Goal: Task Accomplishment & Management: Use online tool/utility

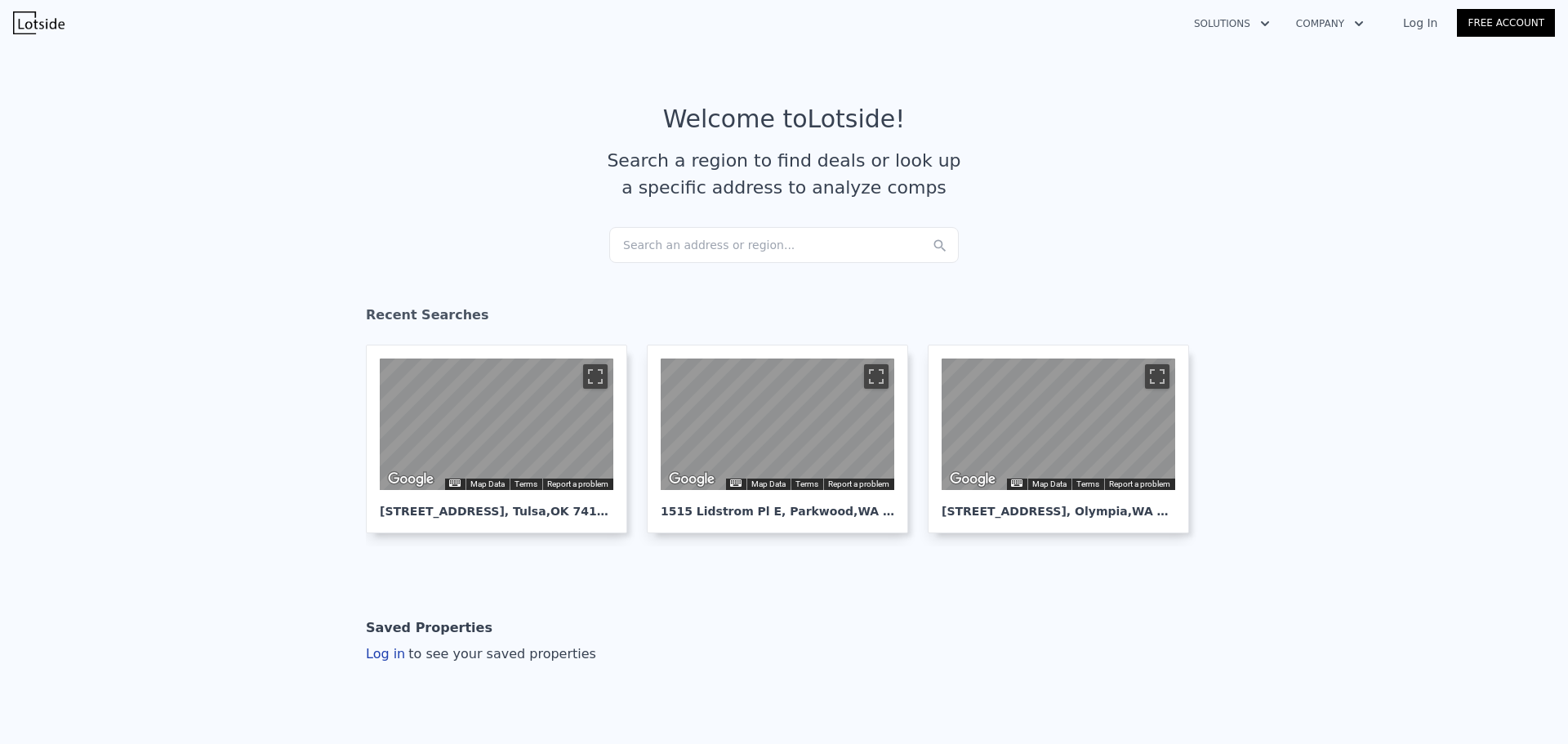
click at [680, 241] on div "Search an address or region..." at bounding box center [784, 246] width 349 height 36
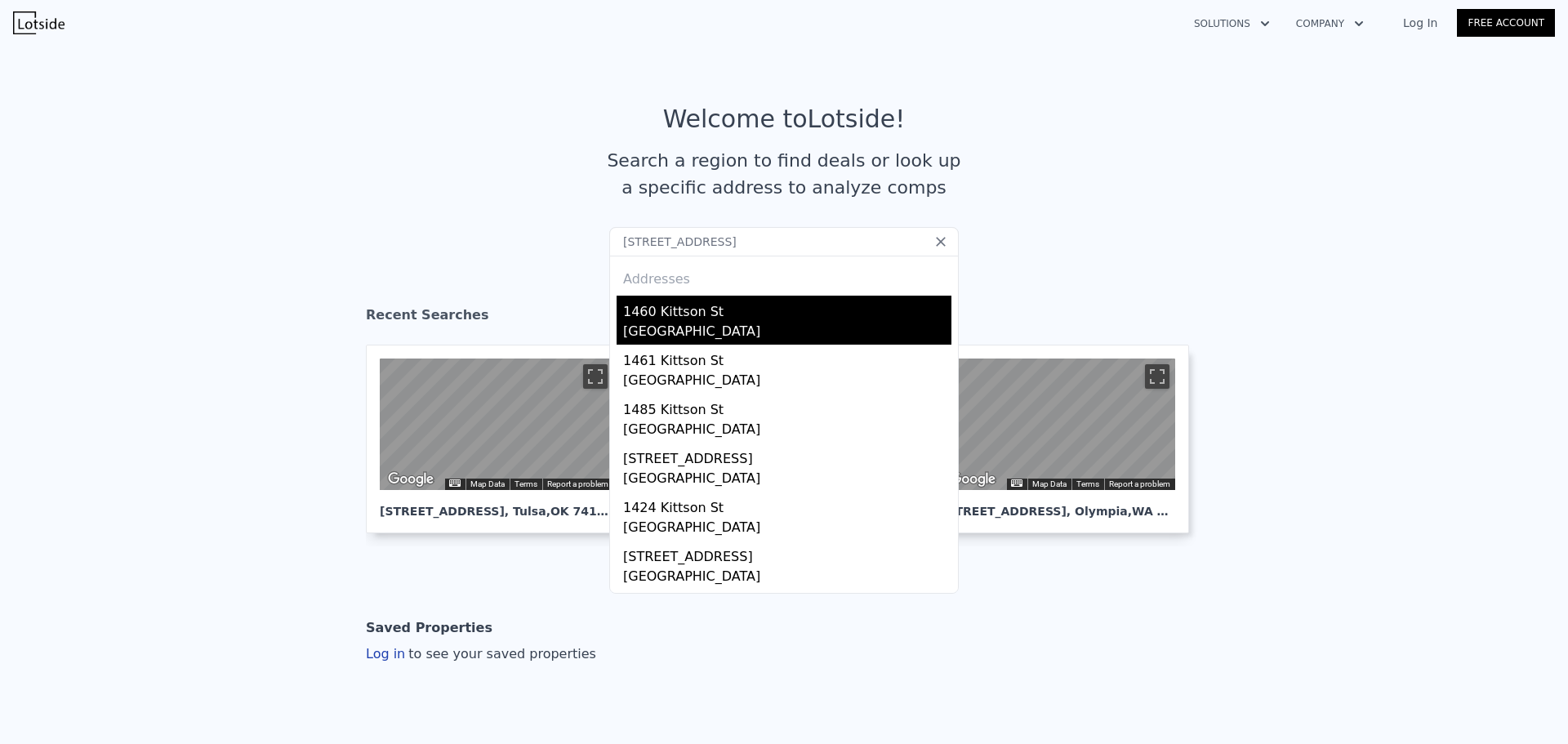
type input "[STREET_ADDRESS]"
click at [717, 311] on div "1460 Kittson St" at bounding box center [787, 309] width 328 height 26
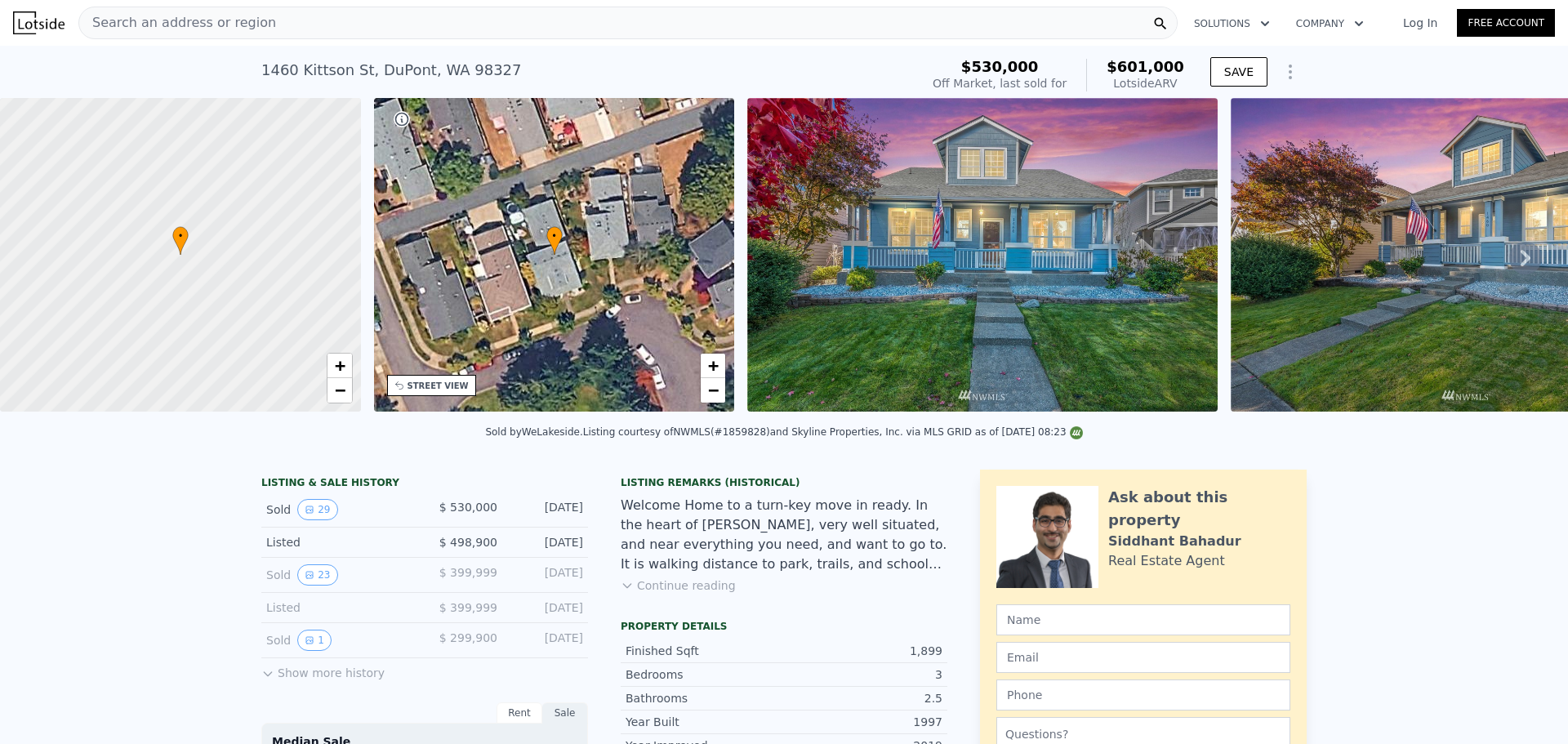
click at [191, 21] on span "Search an address or region" at bounding box center [177, 23] width 197 height 20
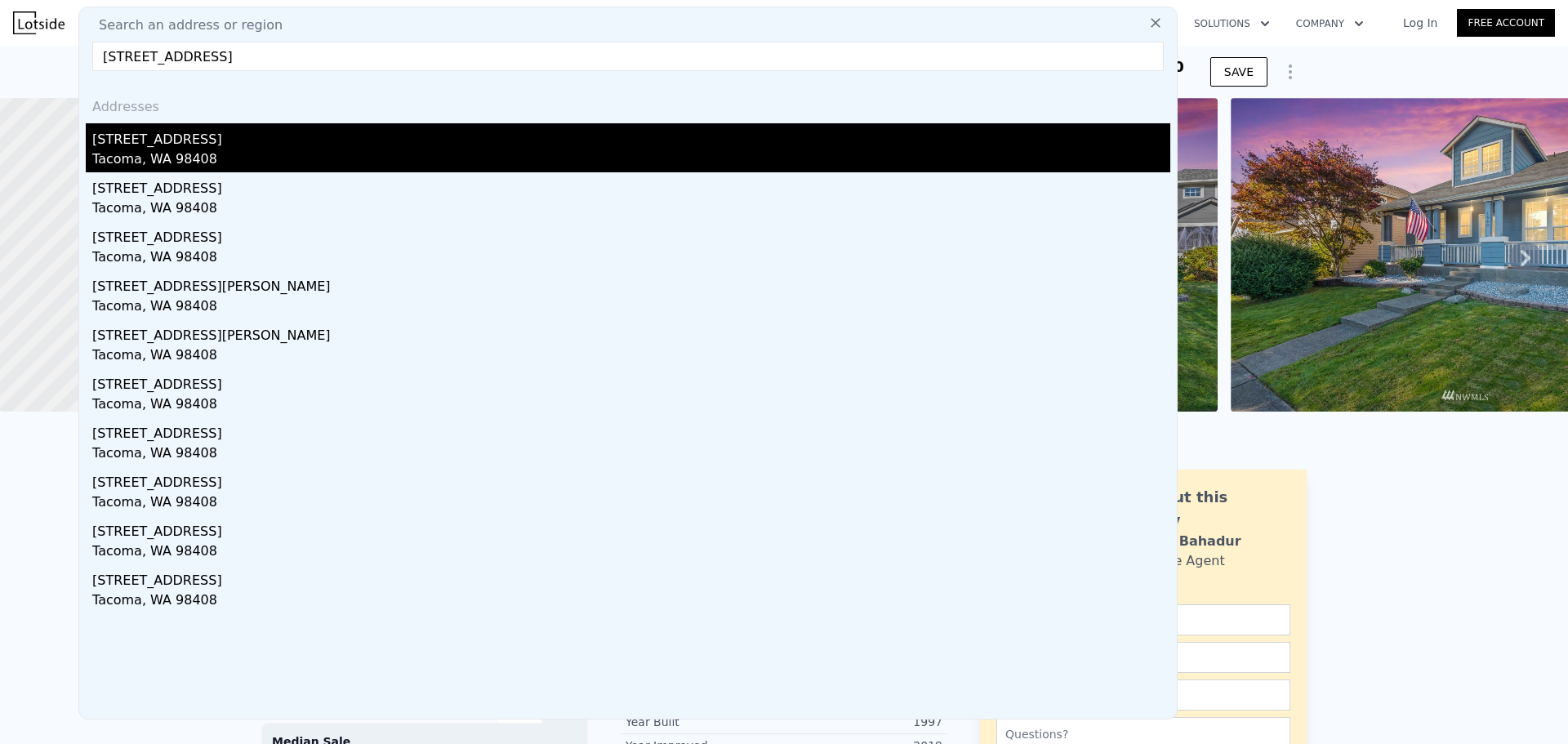
type input "[STREET_ADDRESS]"
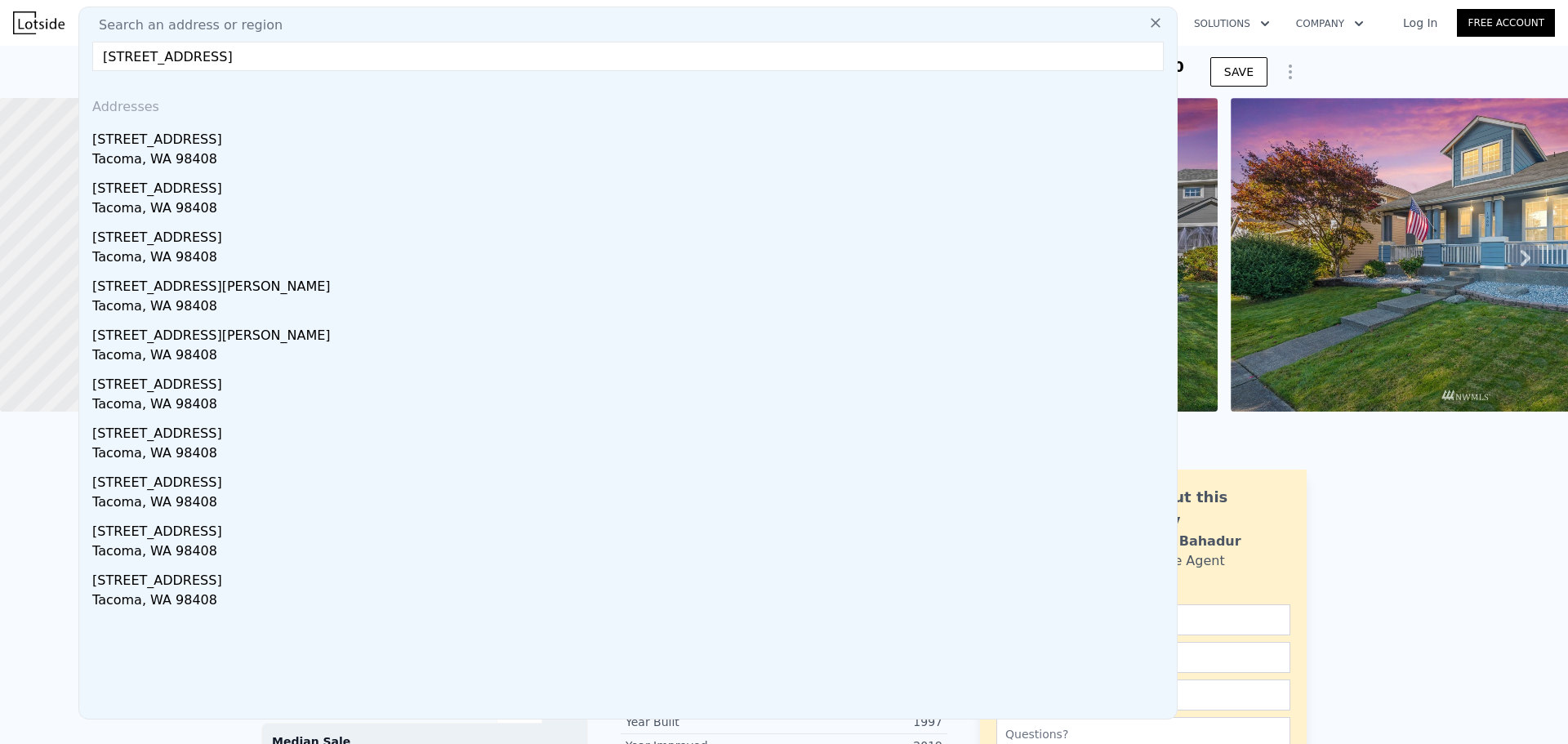
click at [181, 147] on div "[STREET_ADDRESS]" at bounding box center [631, 137] width 1078 height 26
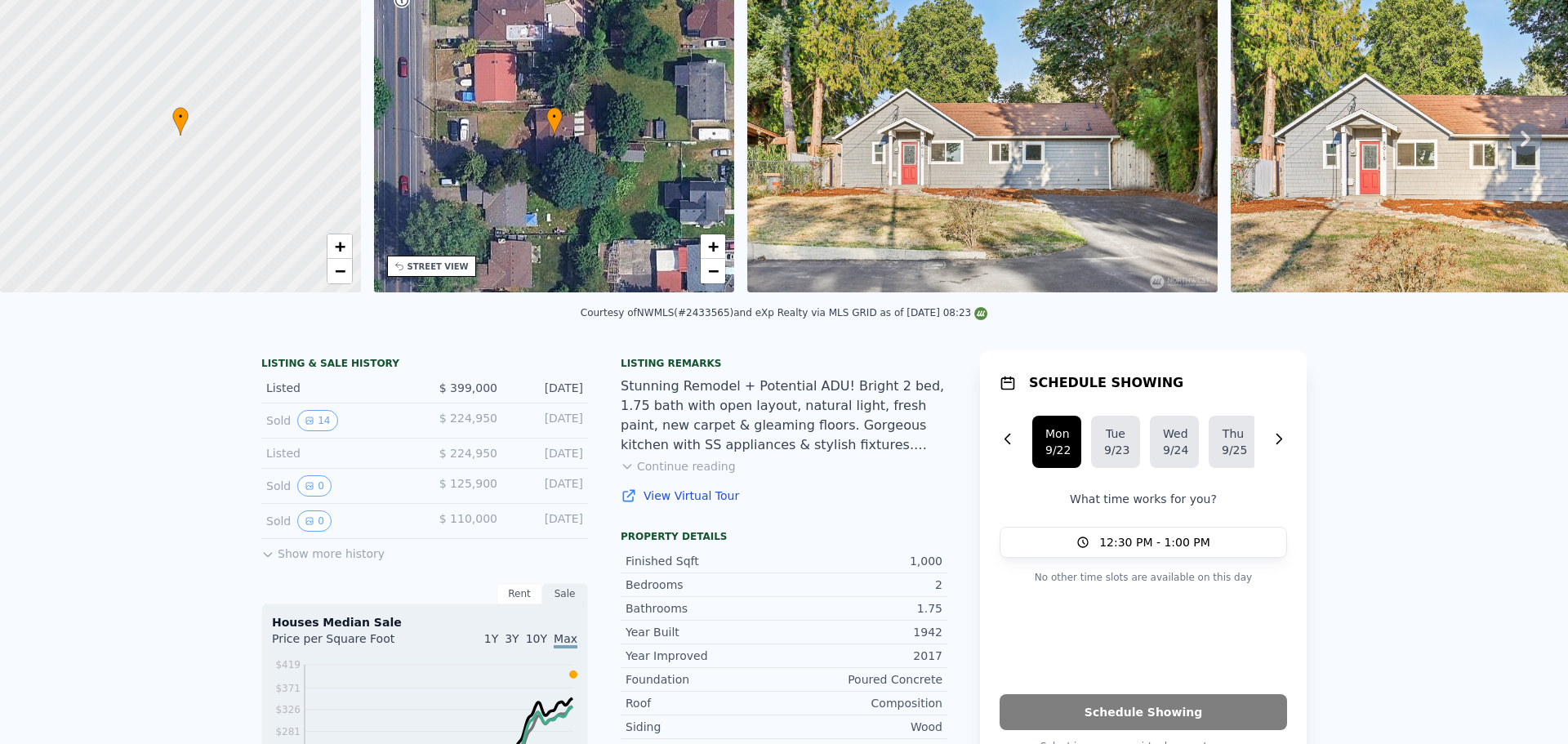
scroll to position [6, 0]
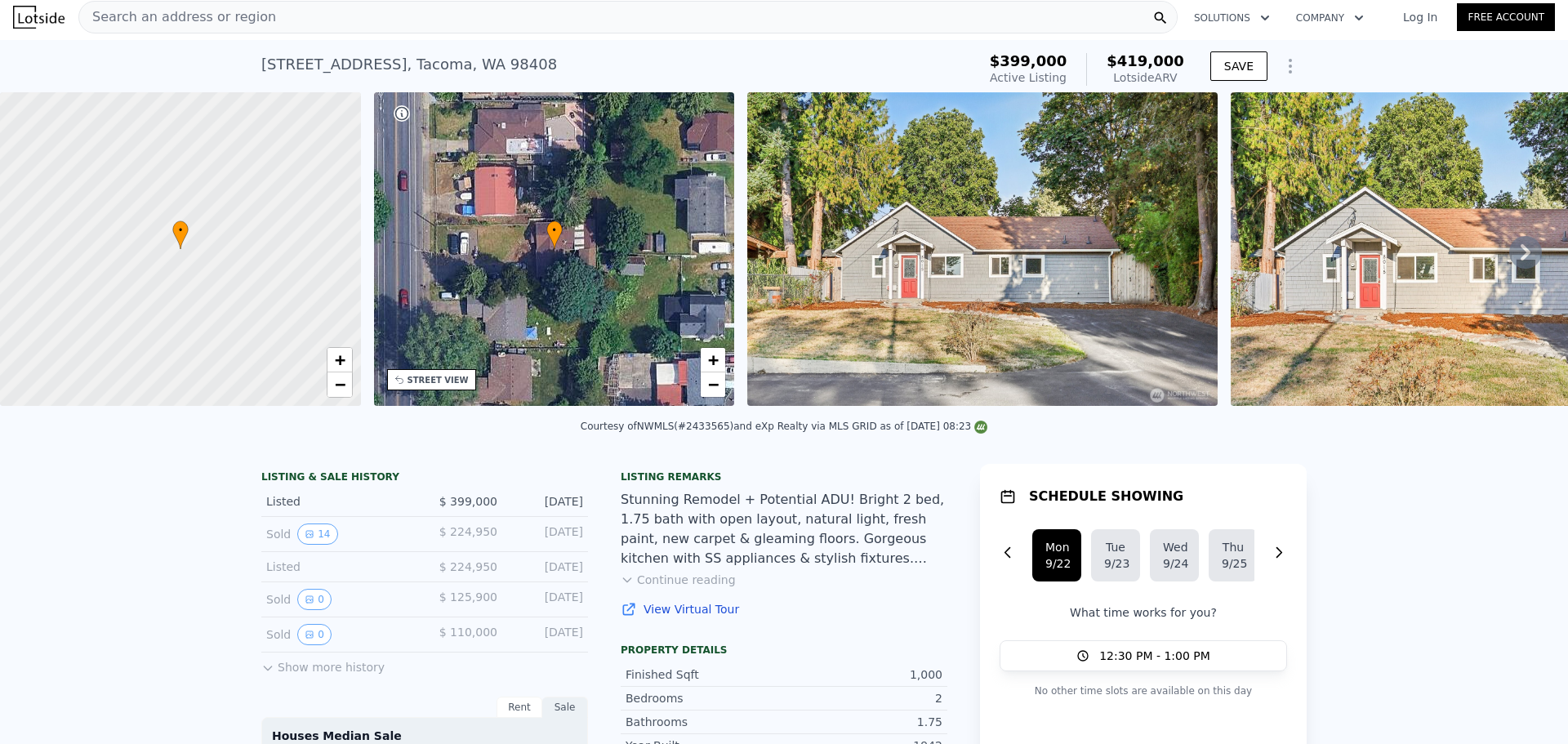
click at [157, 16] on span "Search an address or region" at bounding box center [177, 17] width 197 height 20
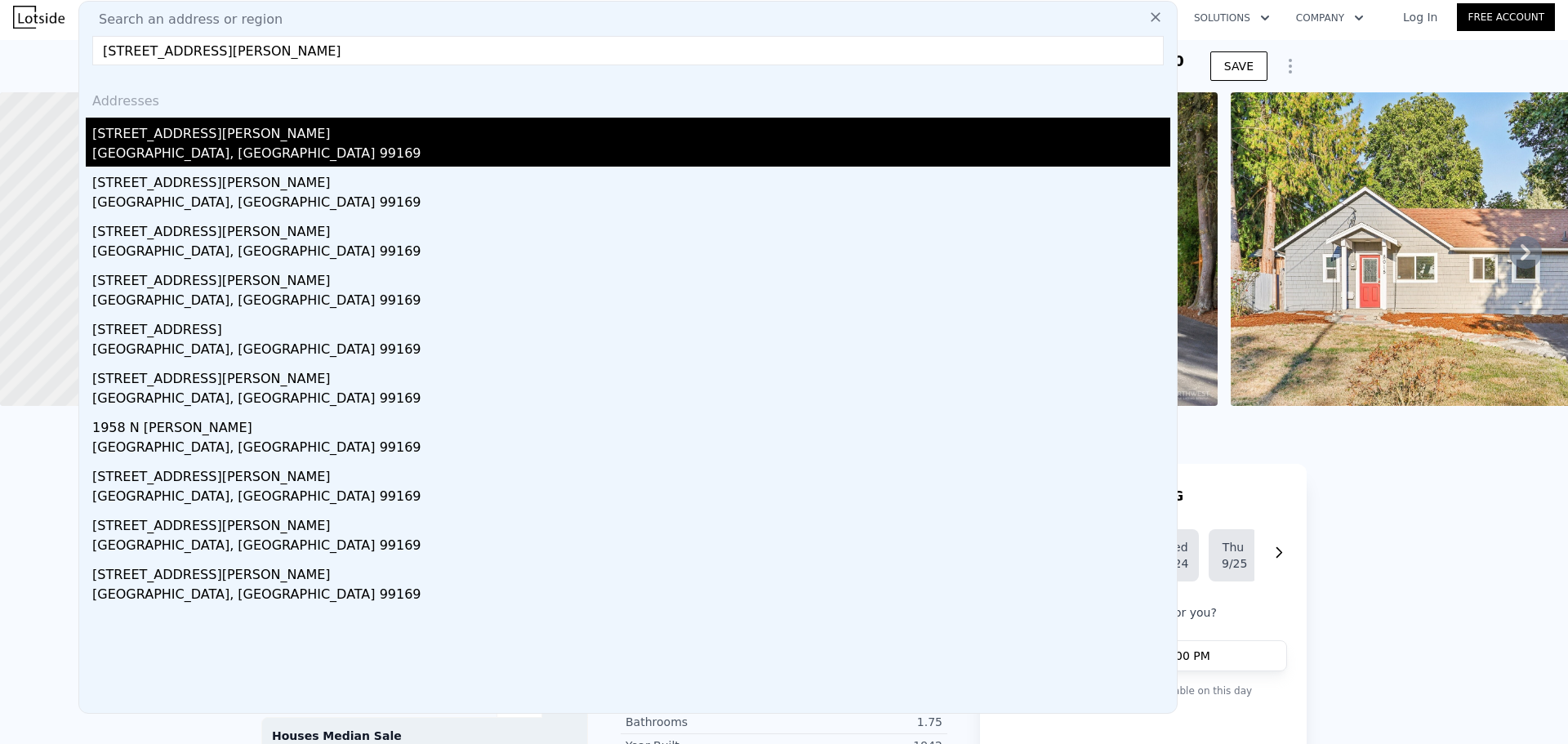
type input "[STREET_ADDRESS][PERSON_NAME]"
click at [231, 136] on div "[STREET_ADDRESS][PERSON_NAME]" at bounding box center [631, 131] width 1078 height 26
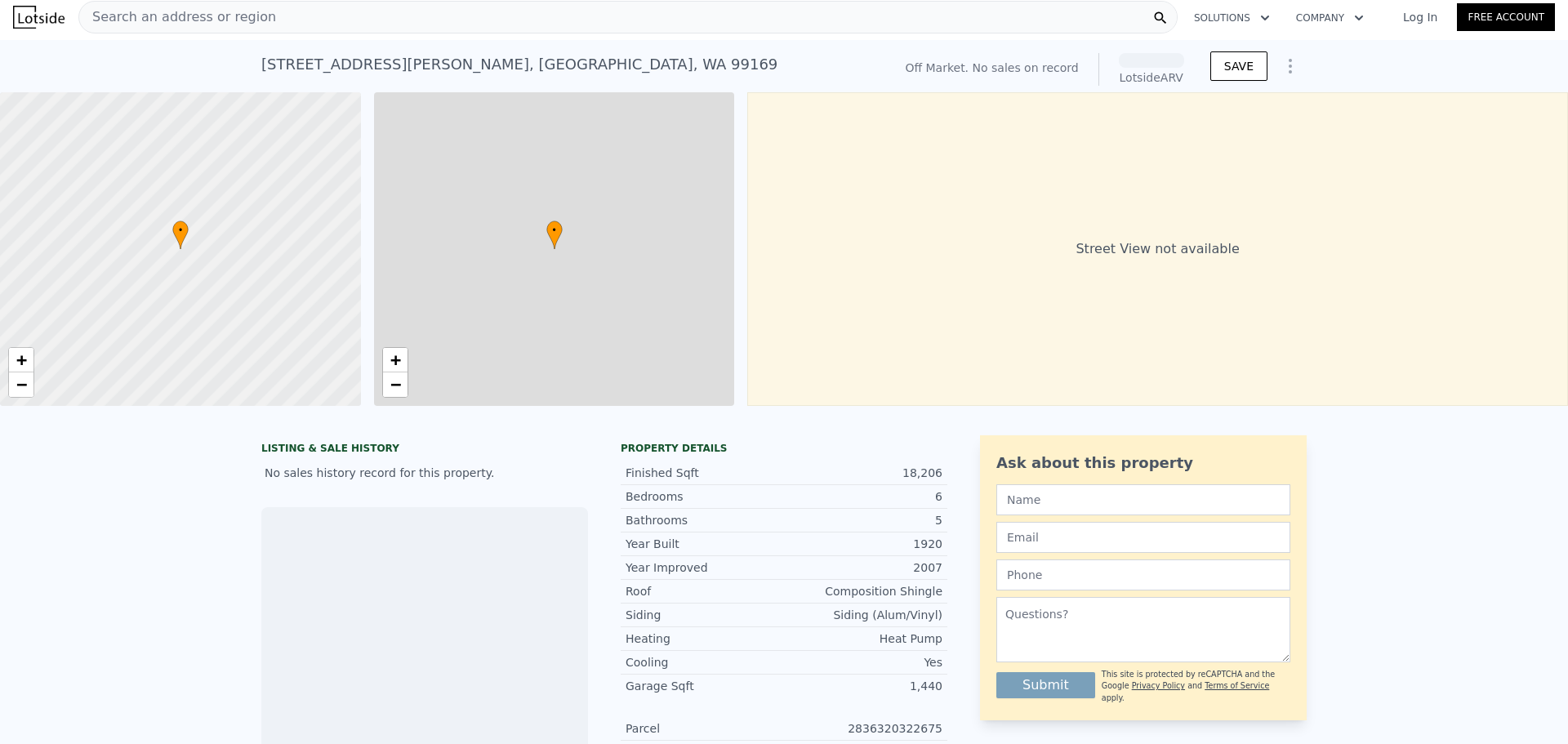
click at [167, 12] on span "Search an address or region" at bounding box center [177, 17] width 197 height 20
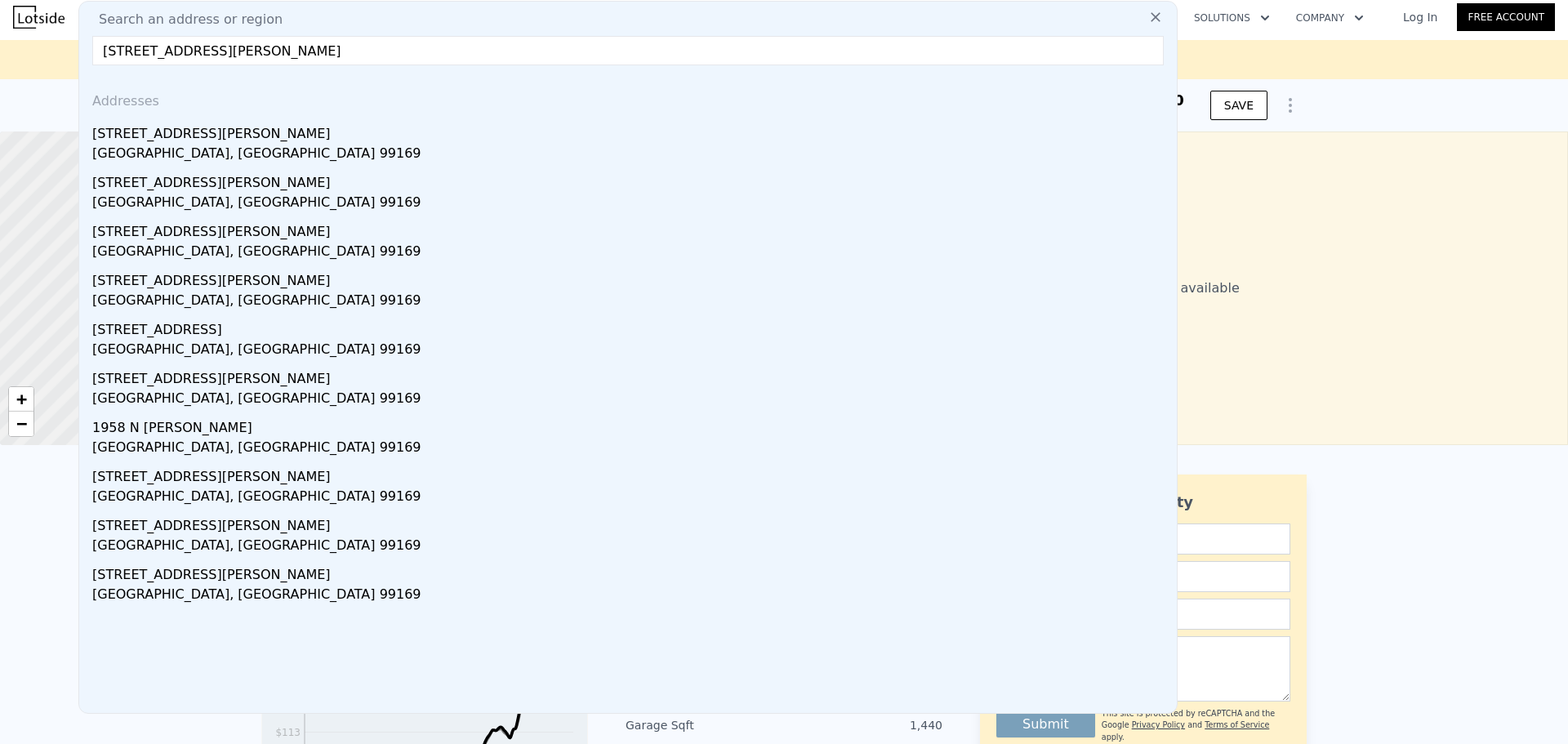
drag, startPoint x: 212, startPoint y: 46, endPoint x: 360, endPoint y: 49, distance: 148.0
click at [359, 49] on input "[STREET_ADDRESS][PERSON_NAME]" at bounding box center [628, 51] width 1071 height 30
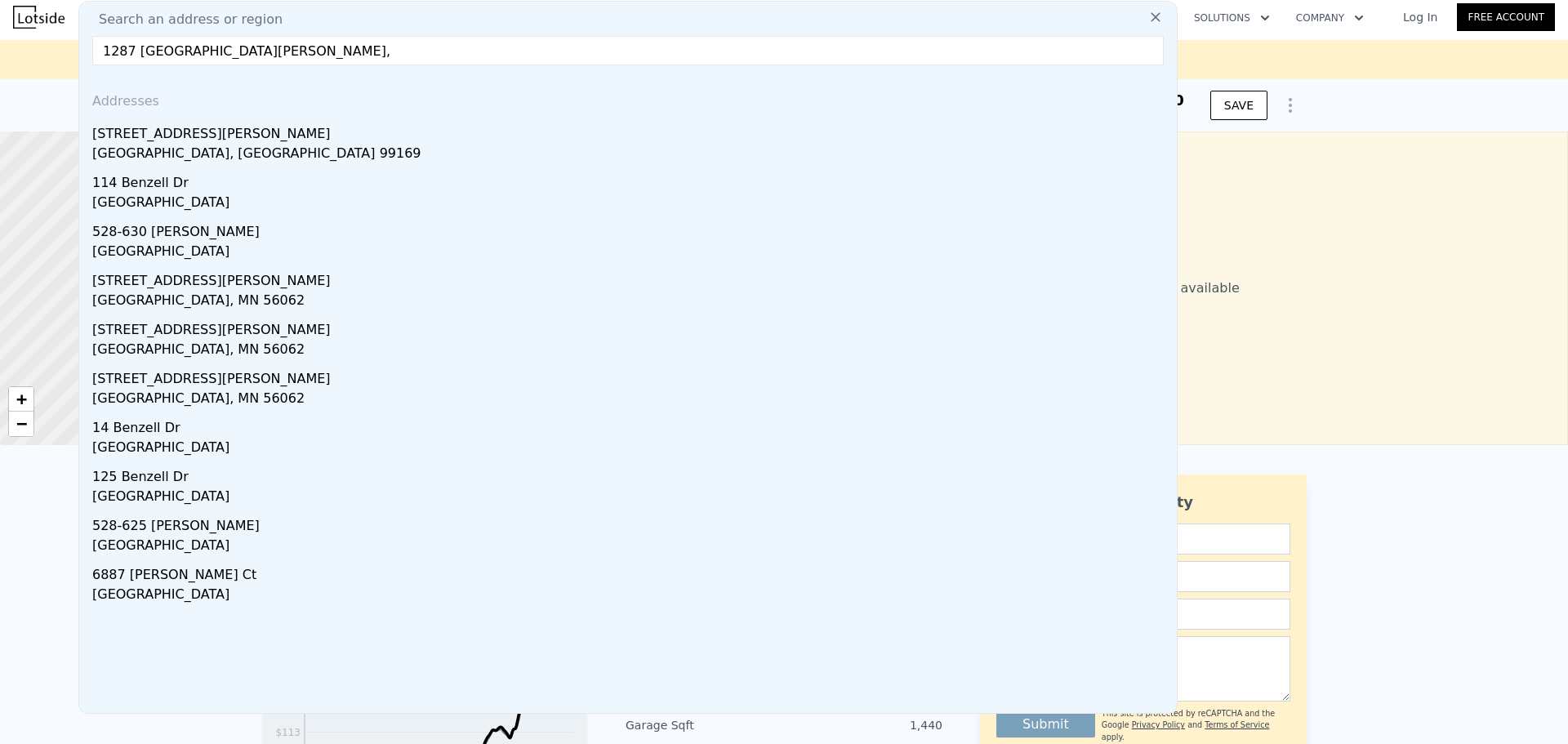
drag, startPoint x: 187, startPoint y: 55, endPoint x: 54, endPoint y: 65, distance: 133.4
paste input "[STREET_ADDRESS][US_STATE]"
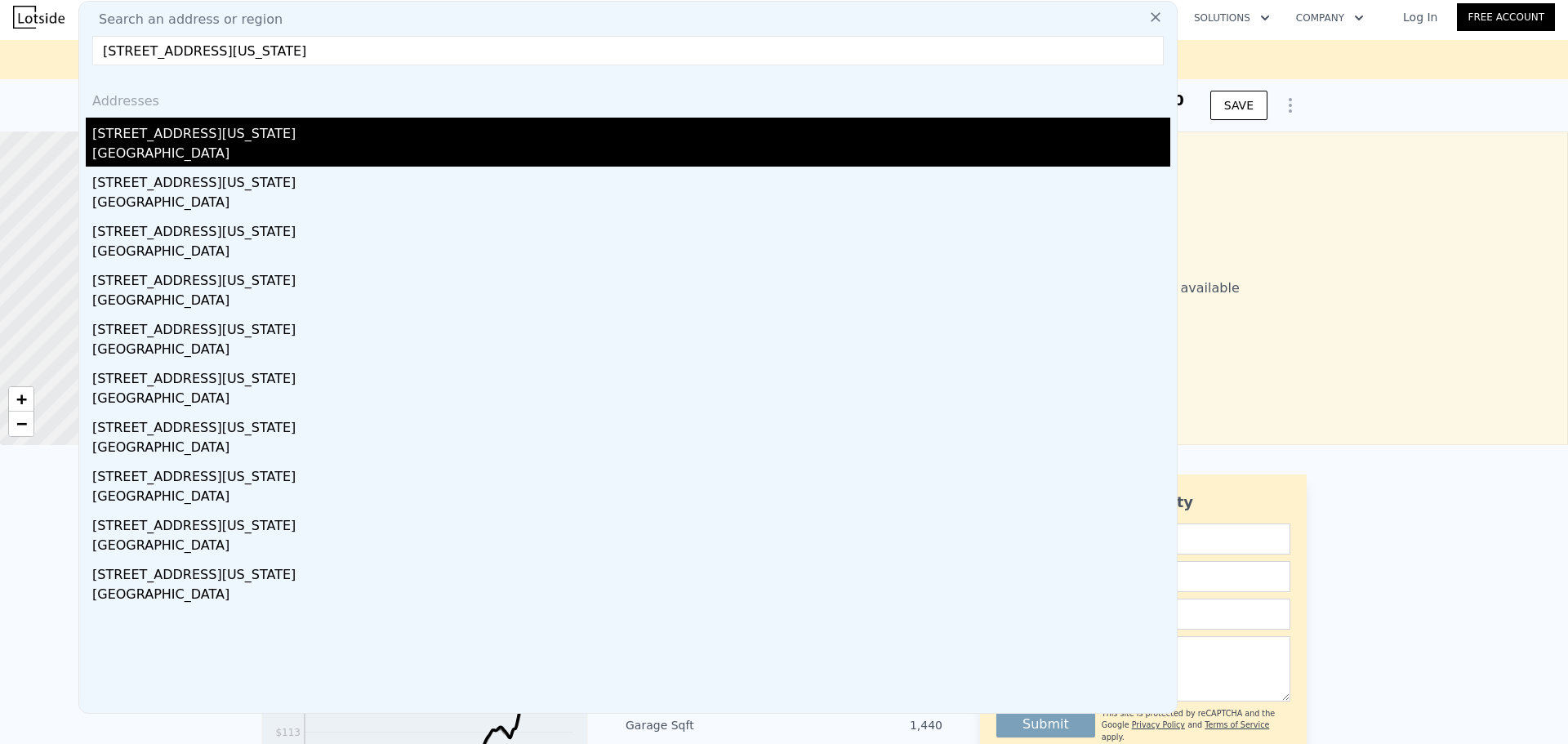
type input "[STREET_ADDRESS][US_STATE]"
click at [194, 134] on div "[STREET_ADDRESS][US_STATE]" at bounding box center [631, 131] width 1078 height 26
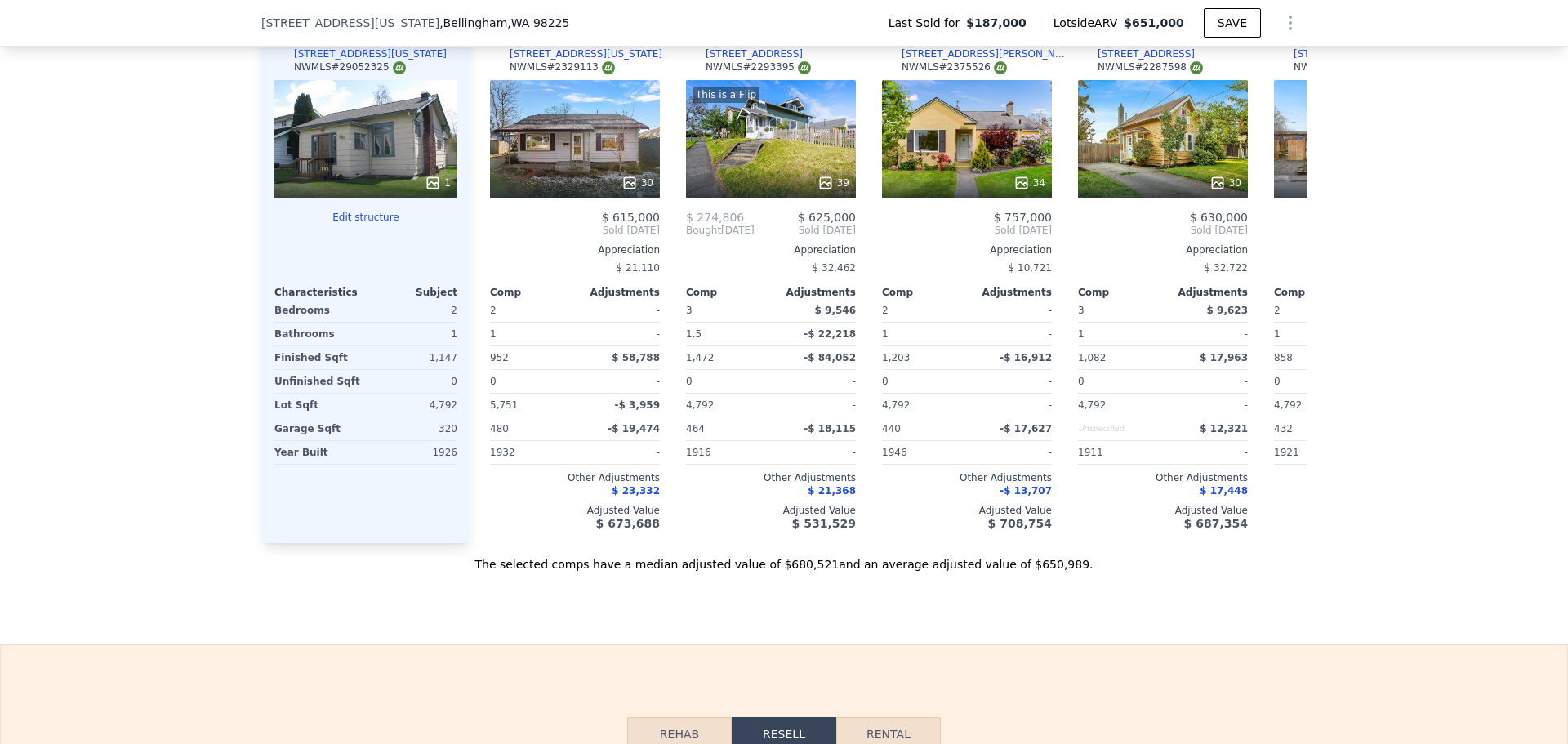
scroll to position [1551, 0]
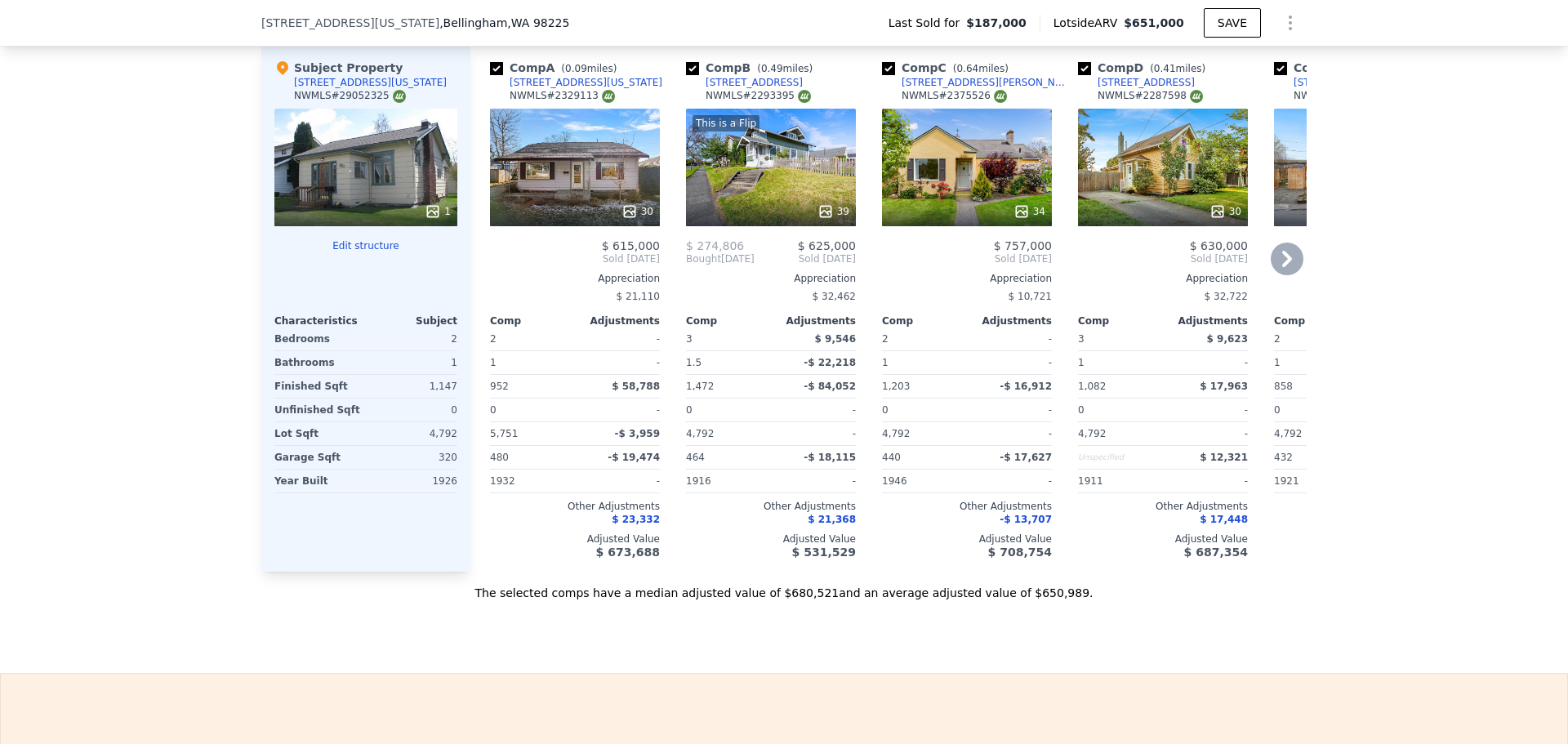
click at [1278, 260] on icon at bounding box center [1287, 259] width 33 height 33
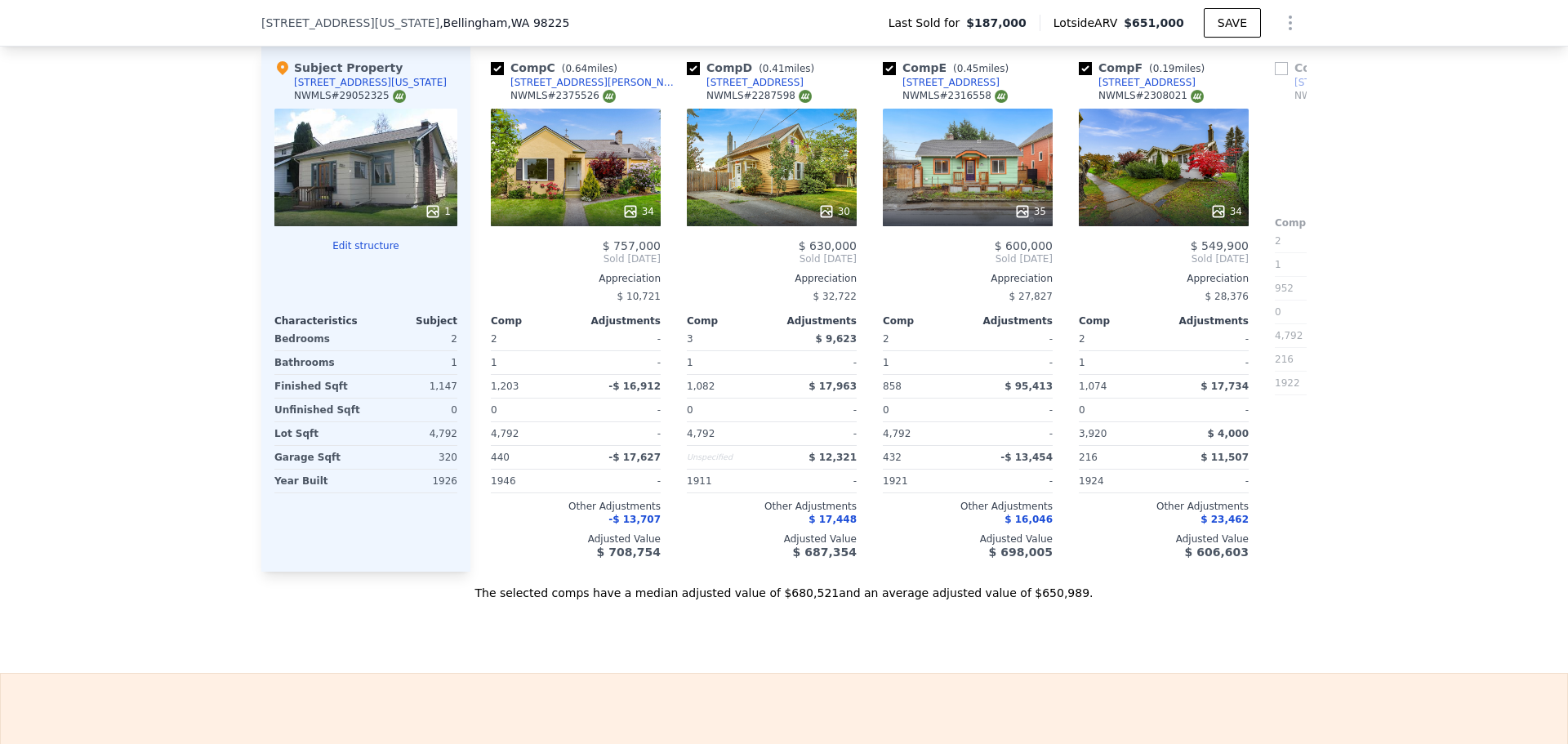
scroll to position [0, 392]
click at [1282, 267] on icon at bounding box center [1287, 259] width 10 height 16
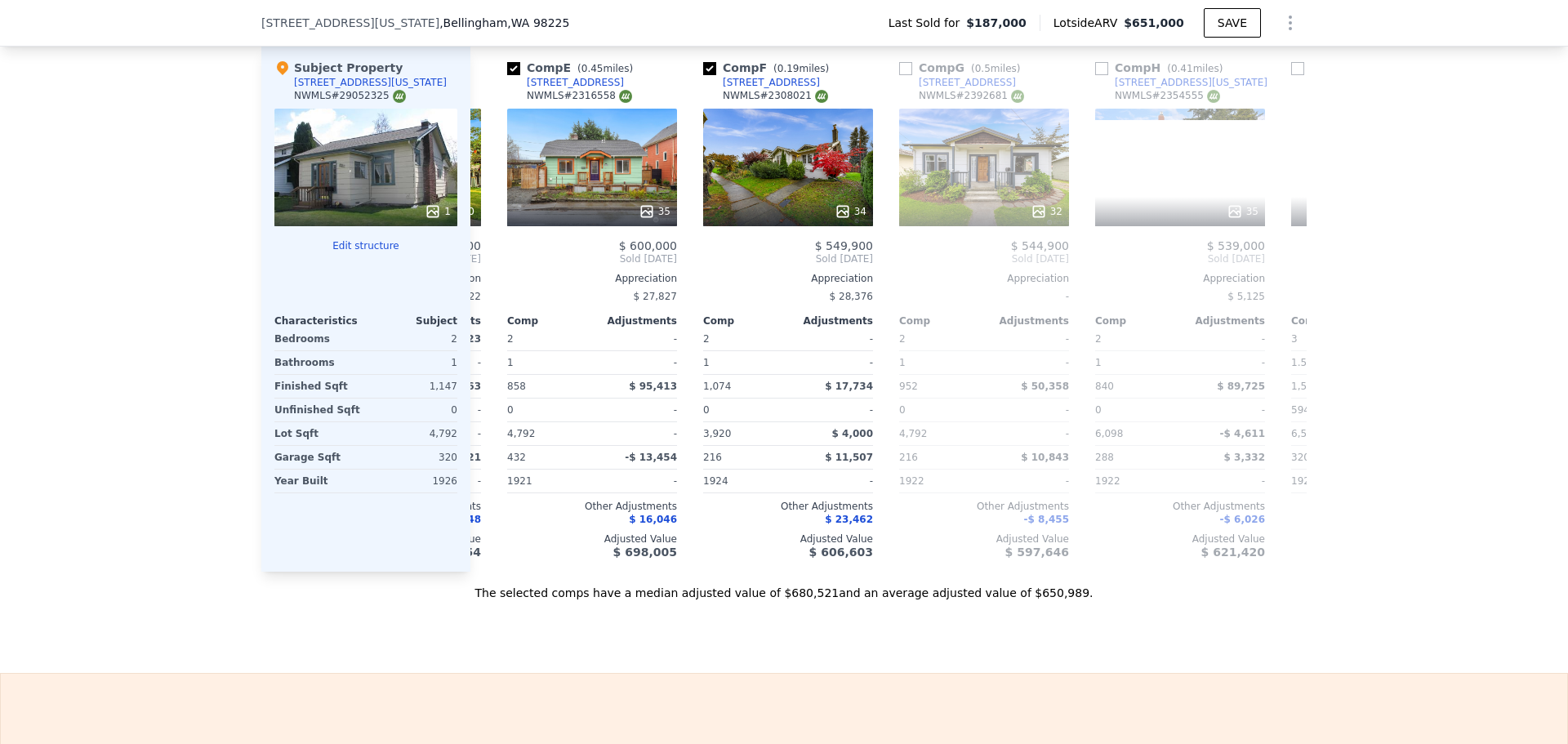
scroll to position [0, 784]
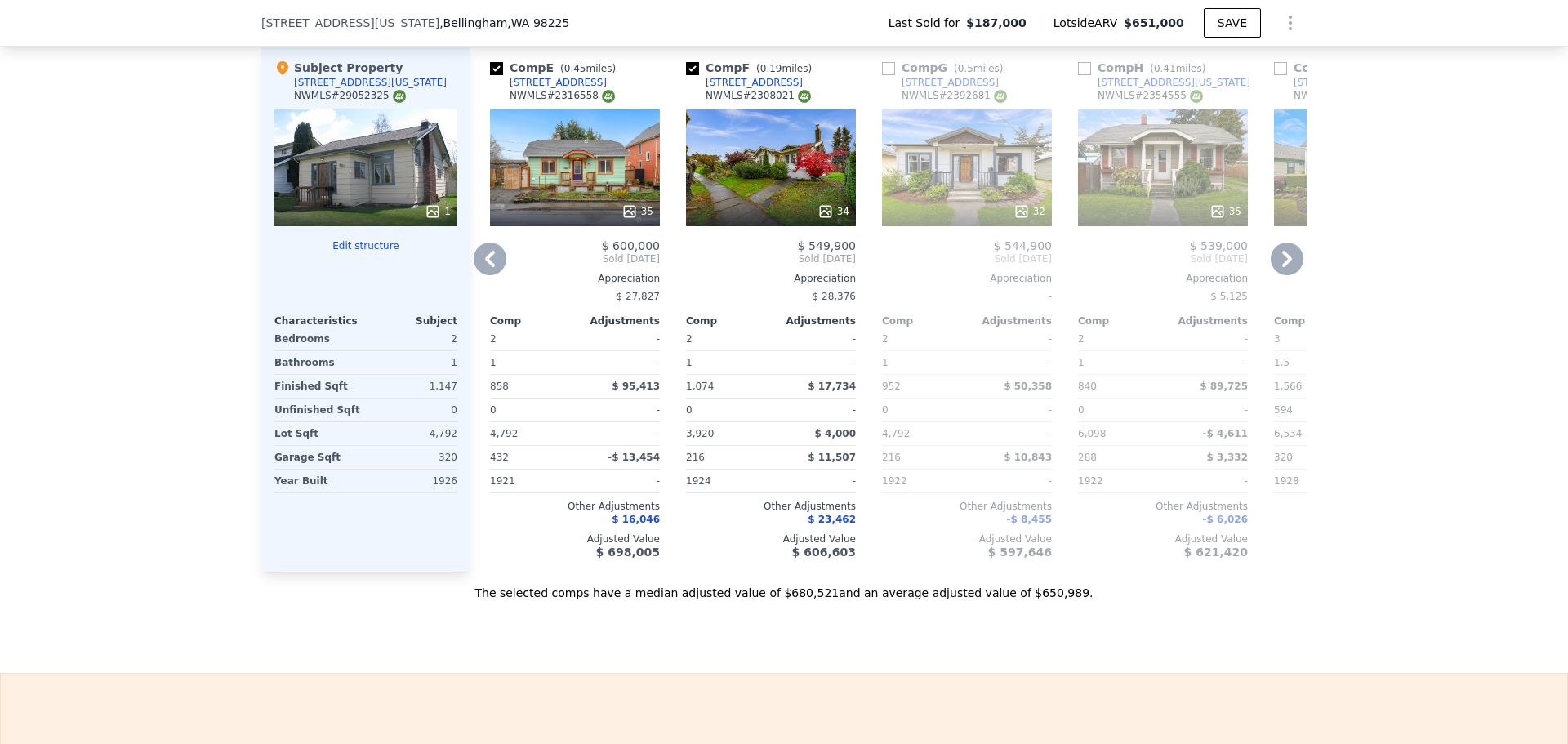
click at [826, 219] on icon at bounding box center [826, 212] width 16 height 16
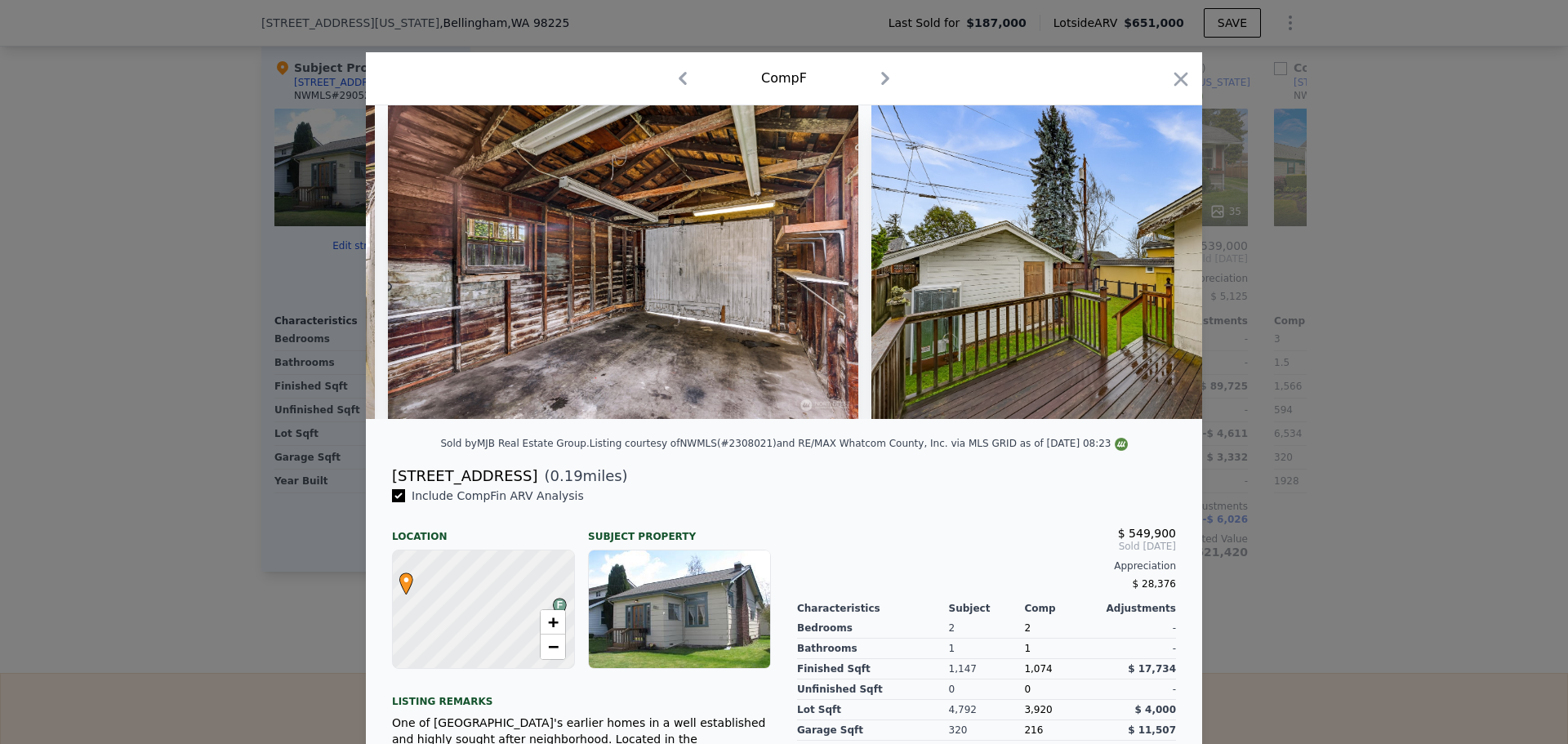
scroll to position [0, 13452]
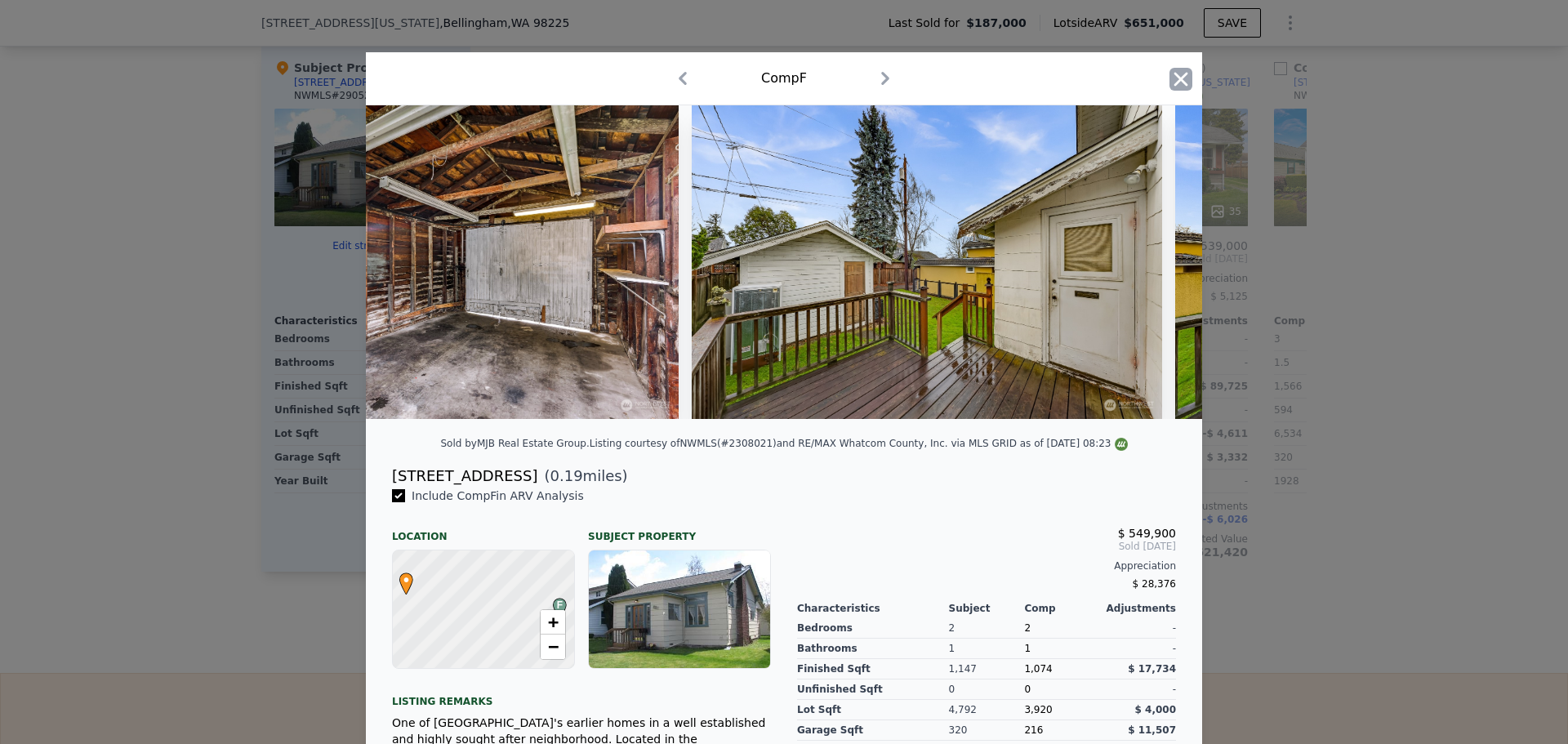
click at [1174, 77] on icon "button" at bounding box center [1181, 78] width 14 height 14
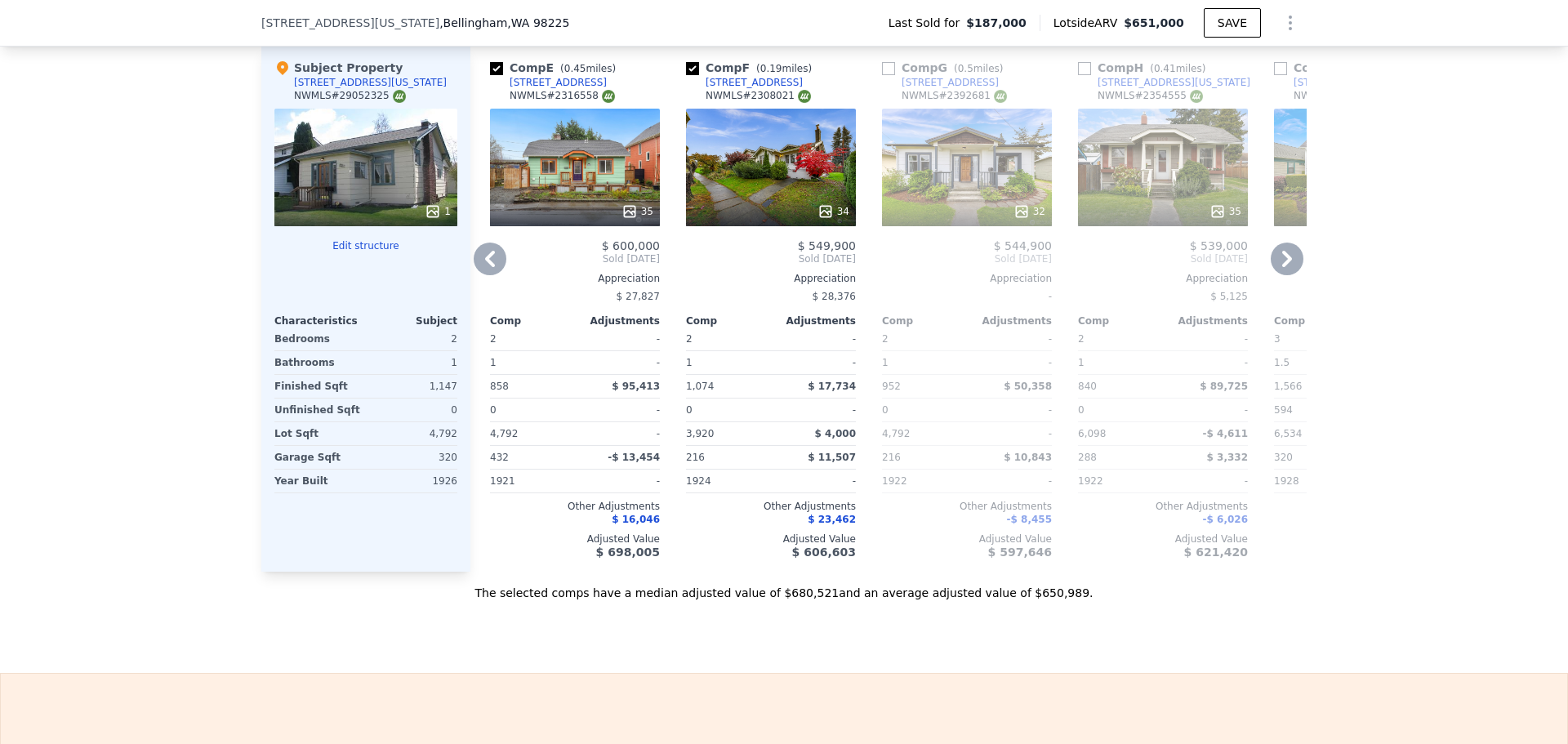
click at [480, 267] on icon at bounding box center [490, 259] width 33 height 33
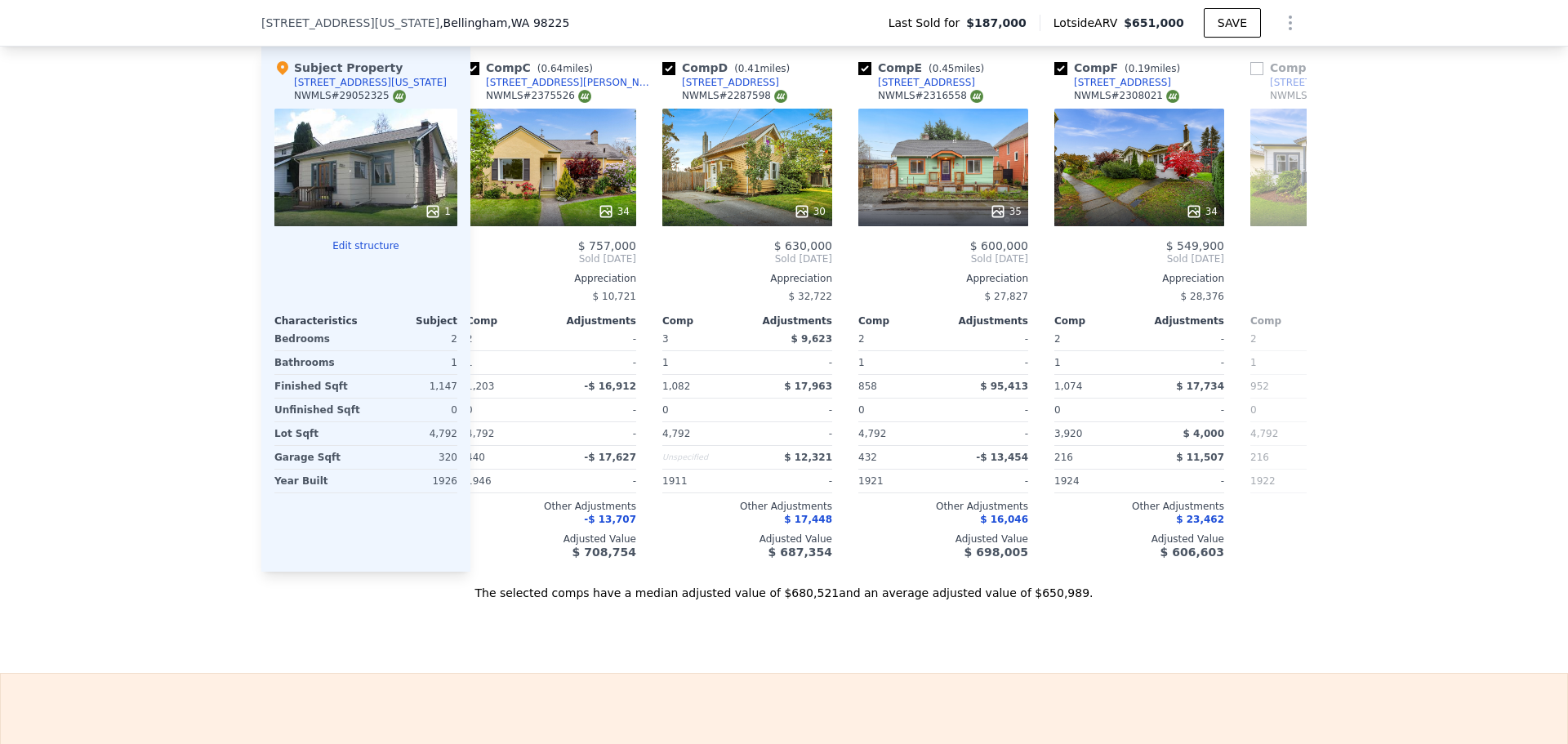
scroll to position [0, 392]
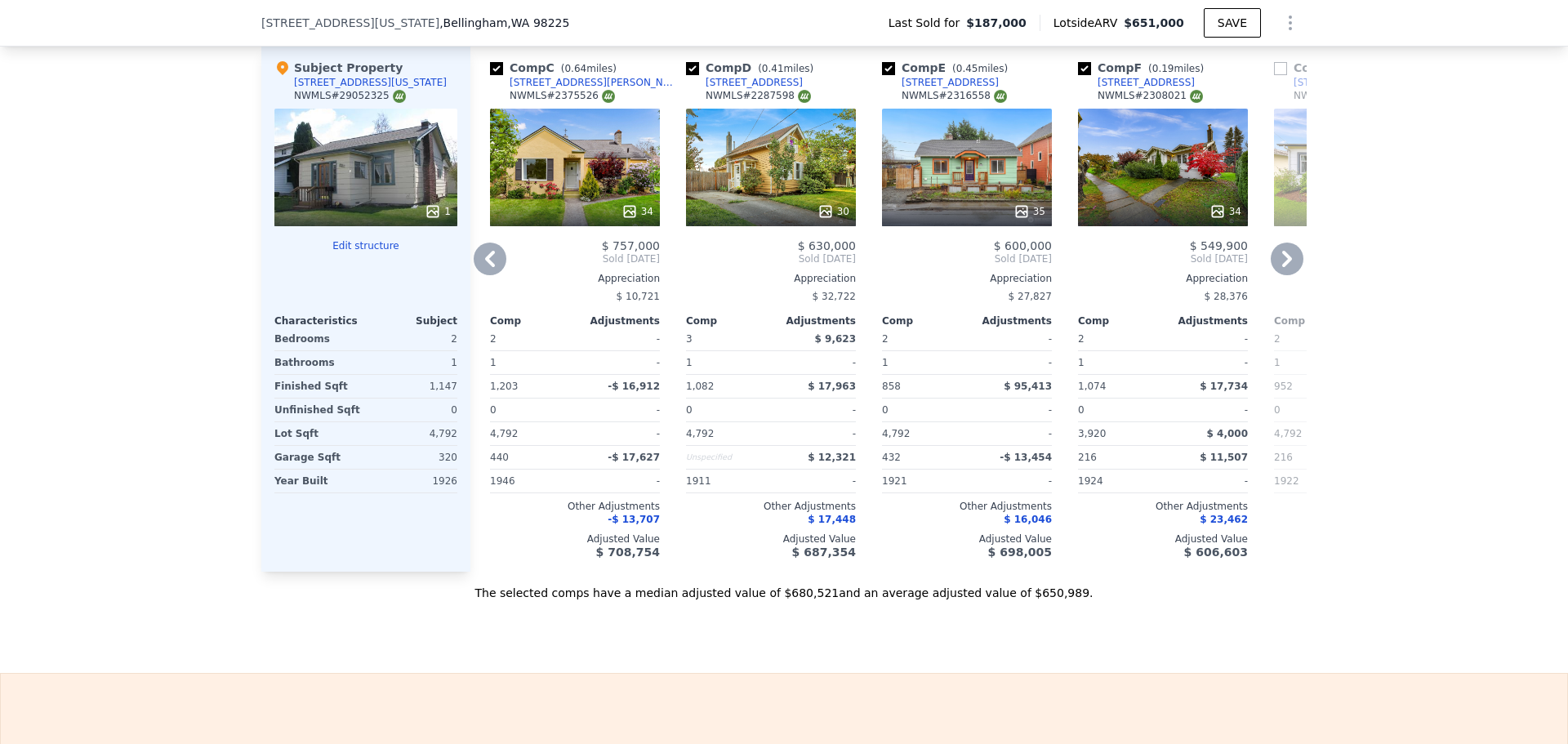
click at [480, 268] on icon at bounding box center [490, 259] width 33 height 33
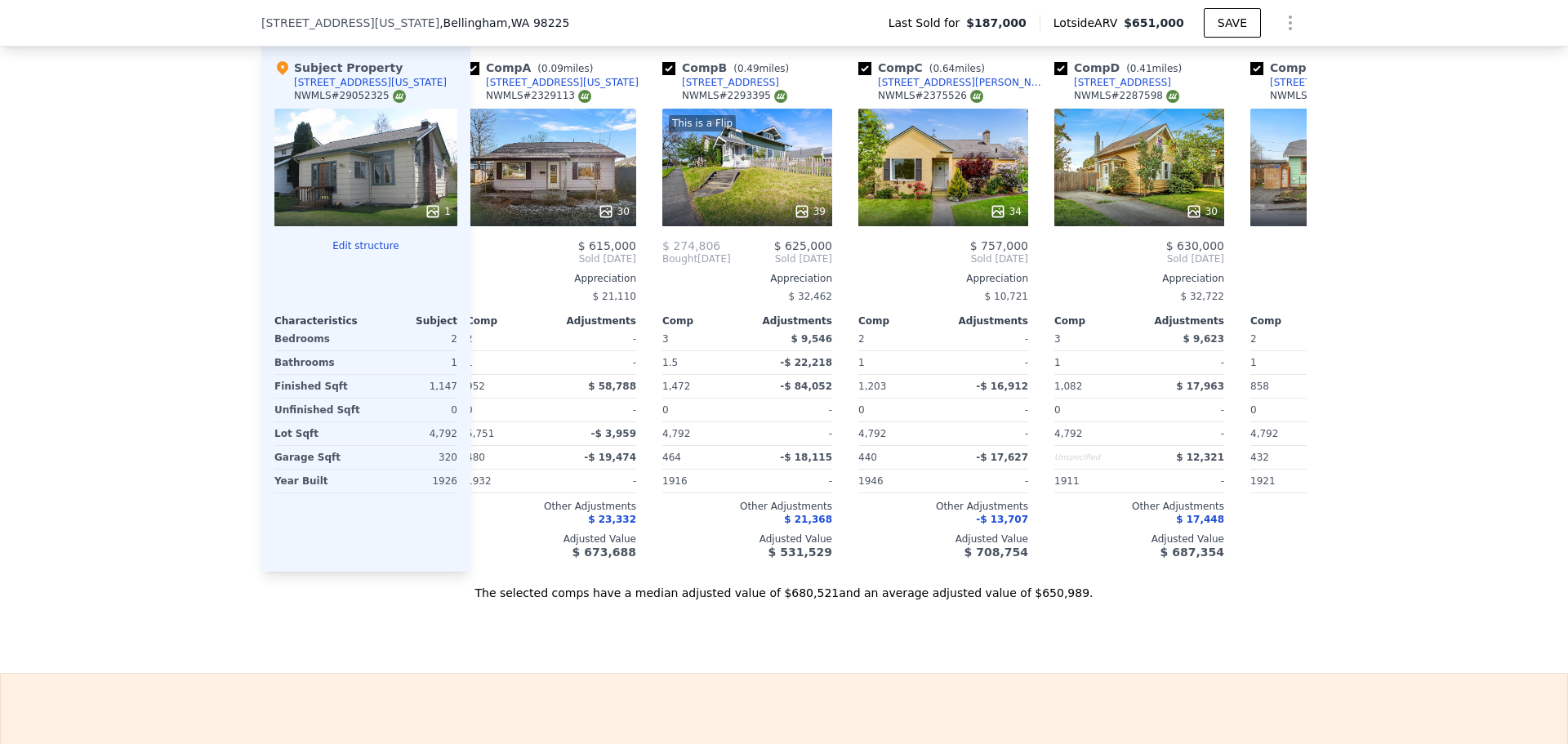
scroll to position [0, 0]
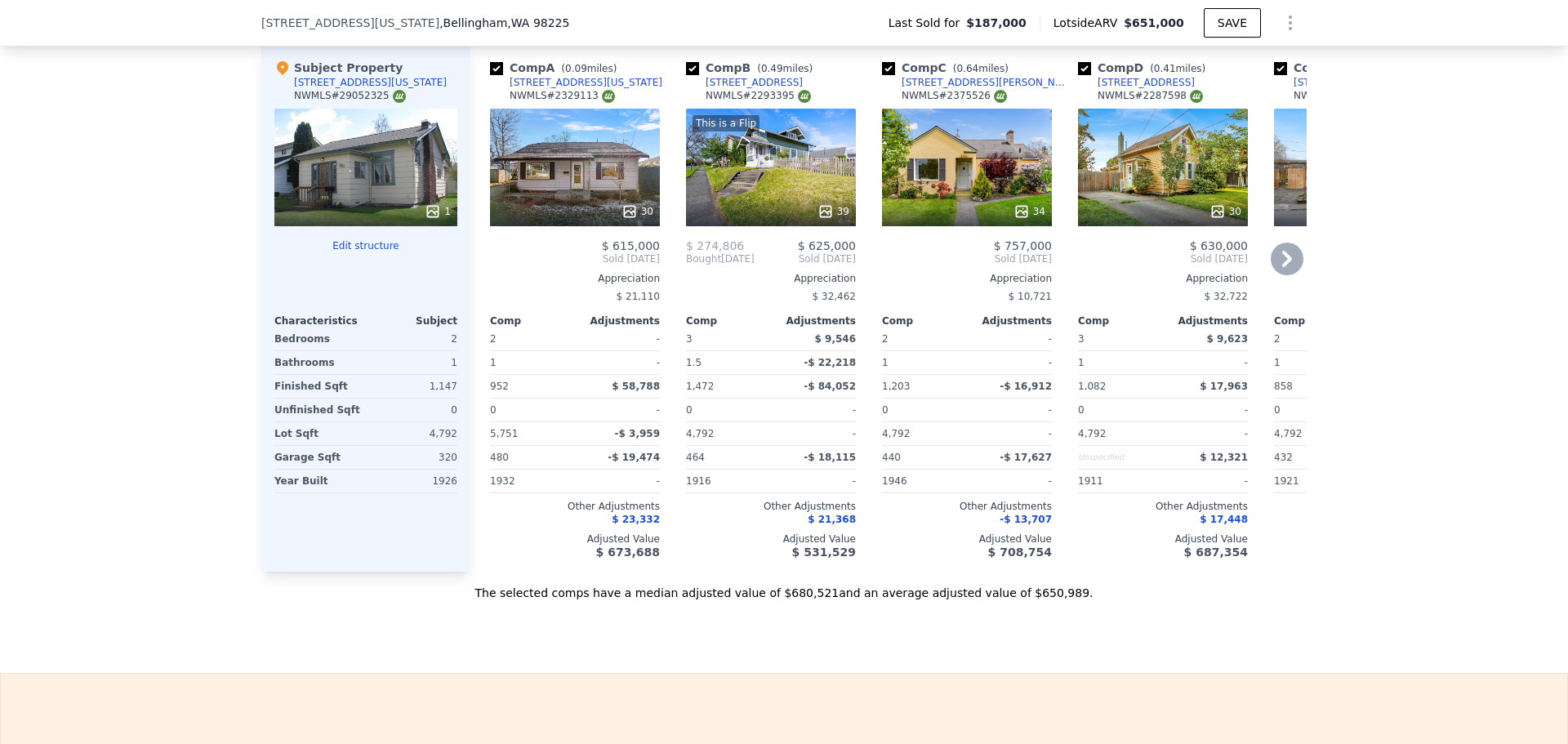
click at [824, 220] on icon at bounding box center [826, 212] width 16 height 16
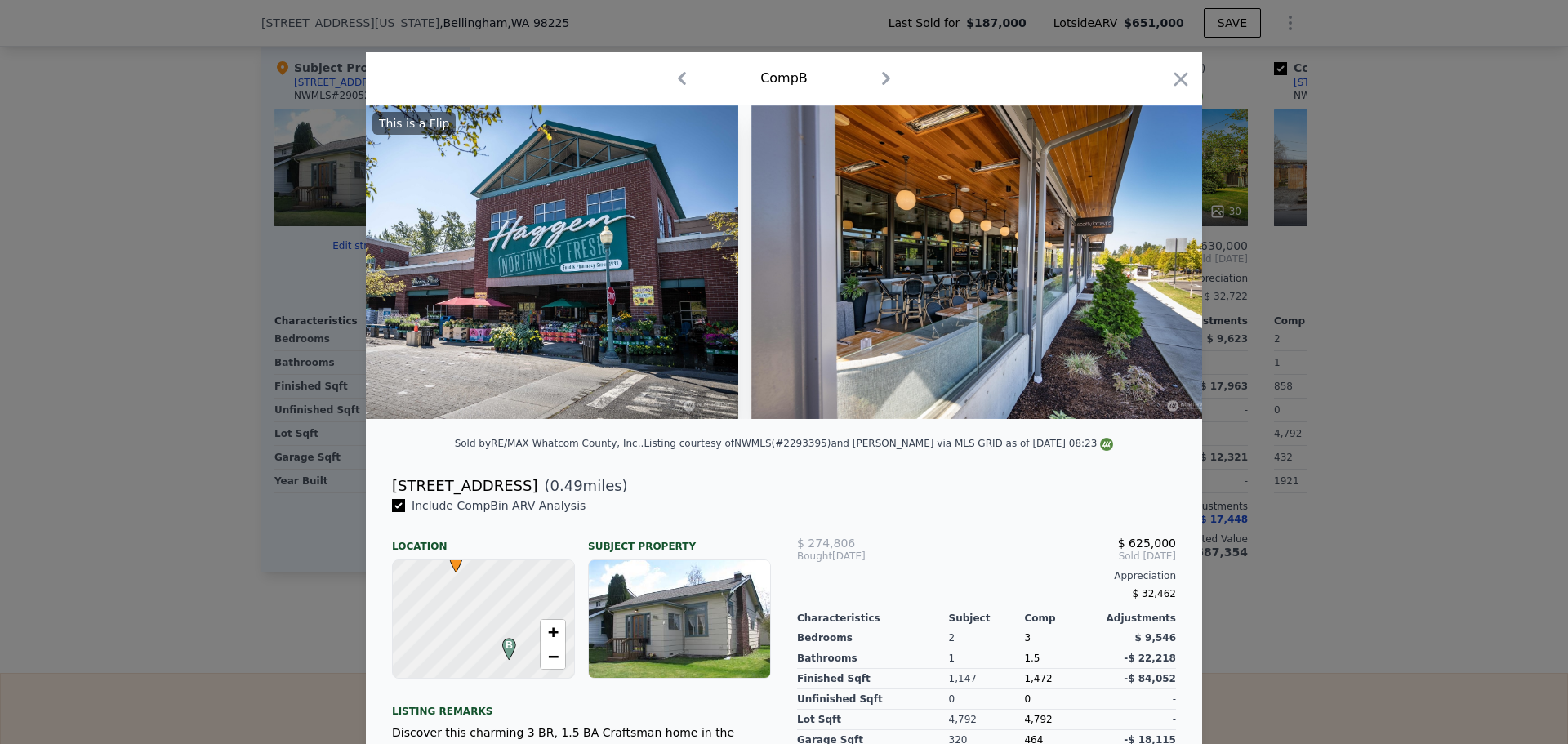
scroll to position [0, 17905]
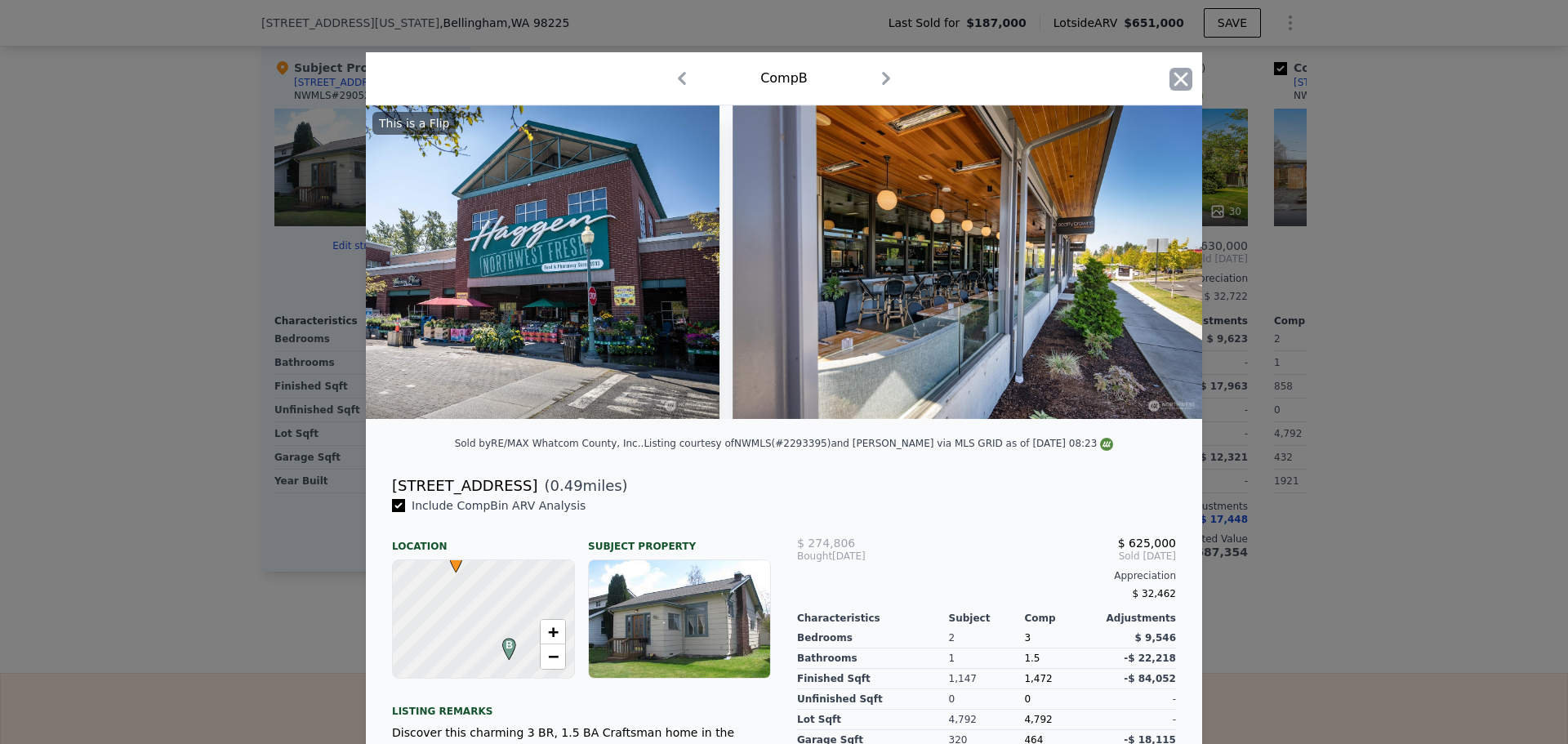
click at [1181, 77] on icon "button" at bounding box center [1181, 79] width 23 height 23
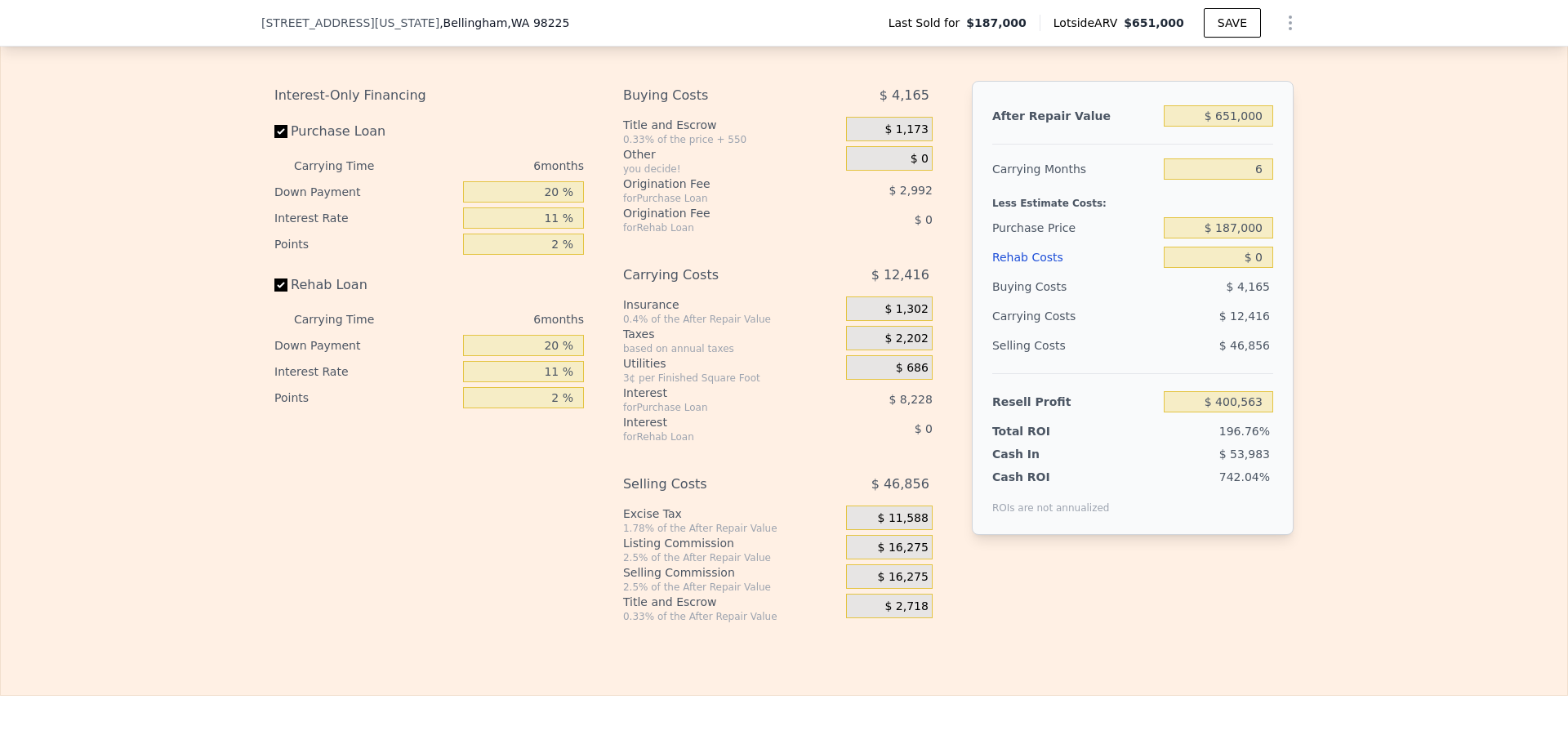
scroll to position [2286, 0]
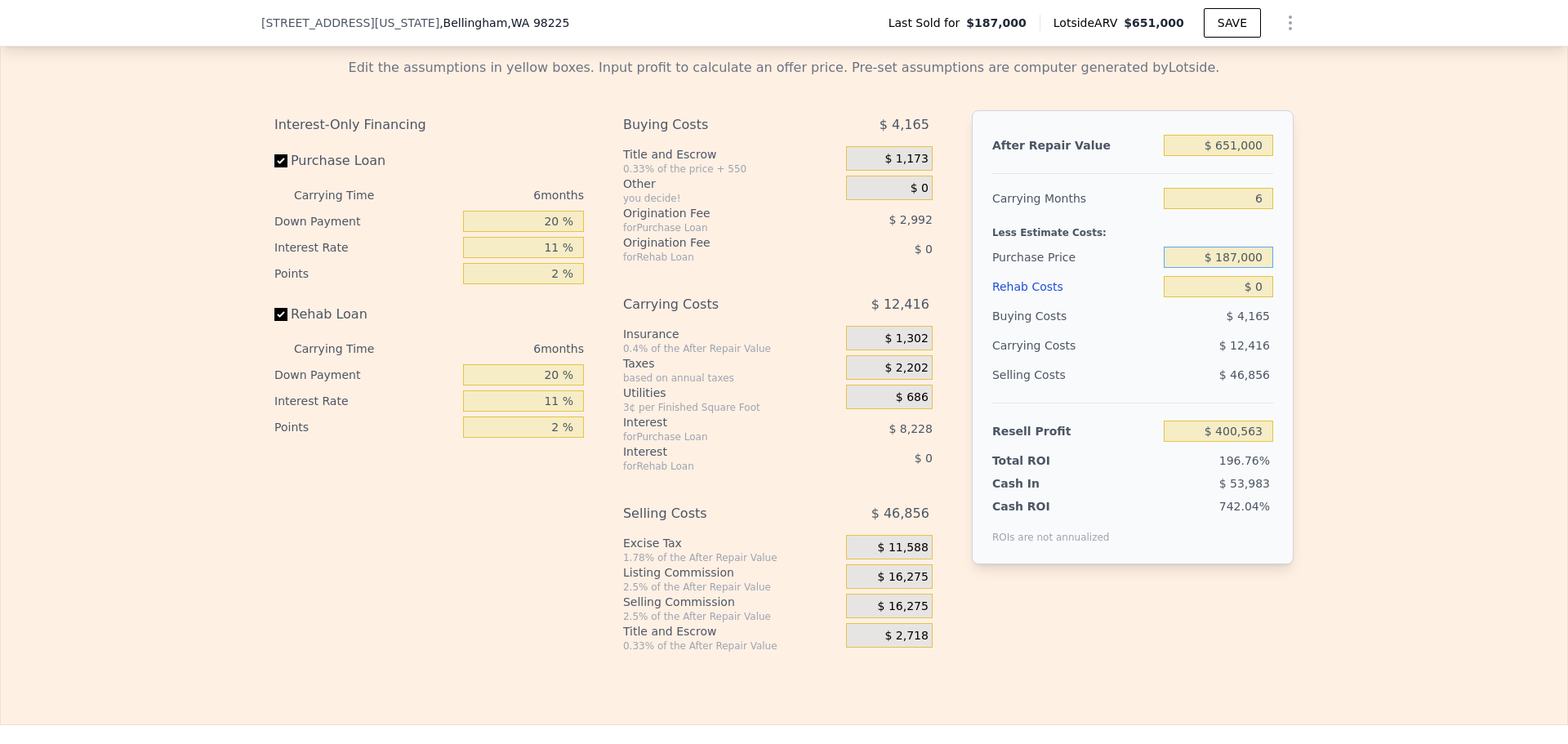
click at [1238, 268] on input "$ 187,000" at bounding box center [1218, 257] width 110 height 21
type input "$ 450,000"
click at [1256, 209] on input "6" at bounding box center [1218, 199] width 110 height 21
type input "$ 120,905"
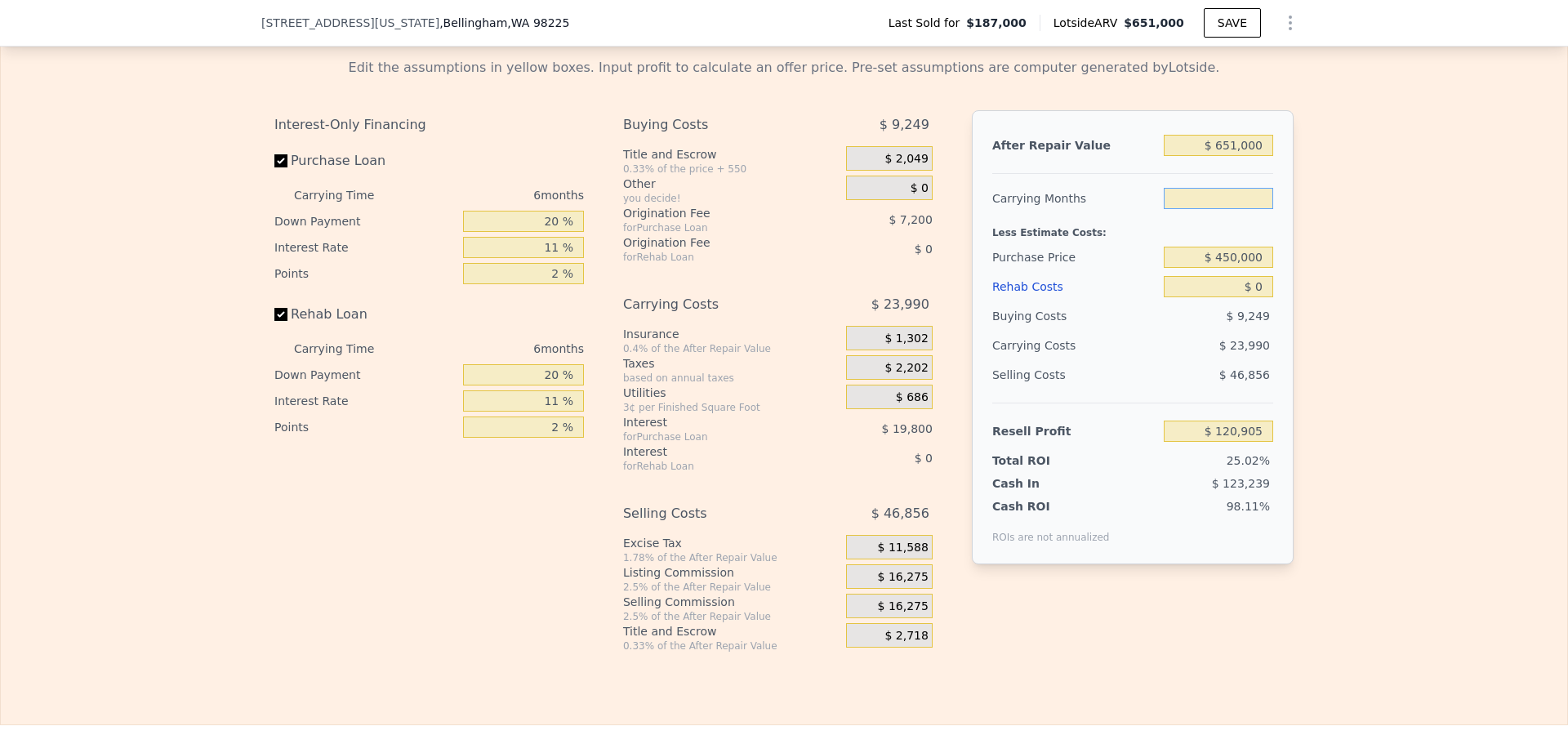
type input "4"
type input "$ 128,901"
type input "4"
click at [550, 232] on input "20 %" at bounding box center [523, 222] width 121 height 21
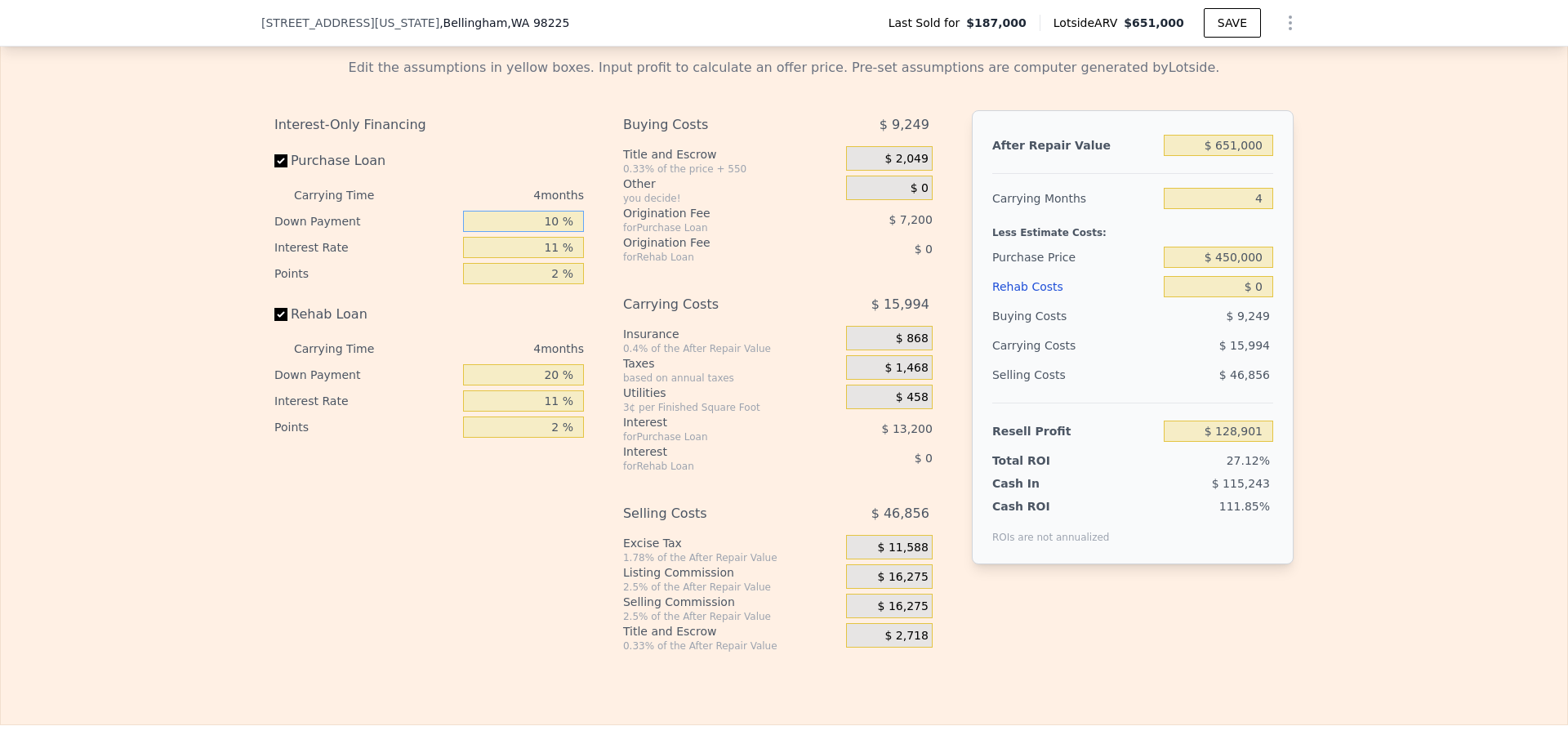
type input "10 %"
type input "$ 126,349"
type input "1 %"
type input "$ 127,701"
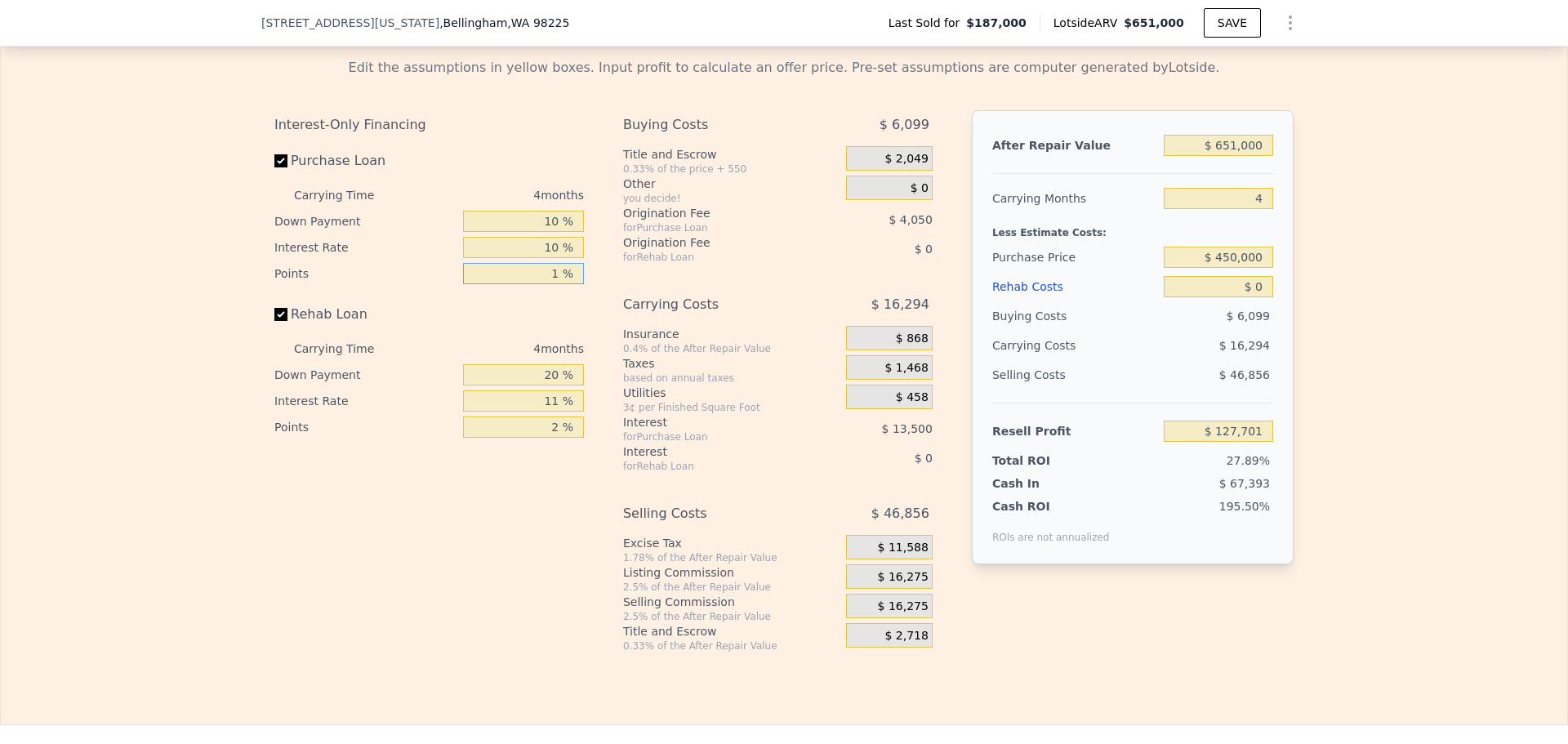
type input "1 %"
type input "$ 131,751"
type input "10 %"
type input "1 %"
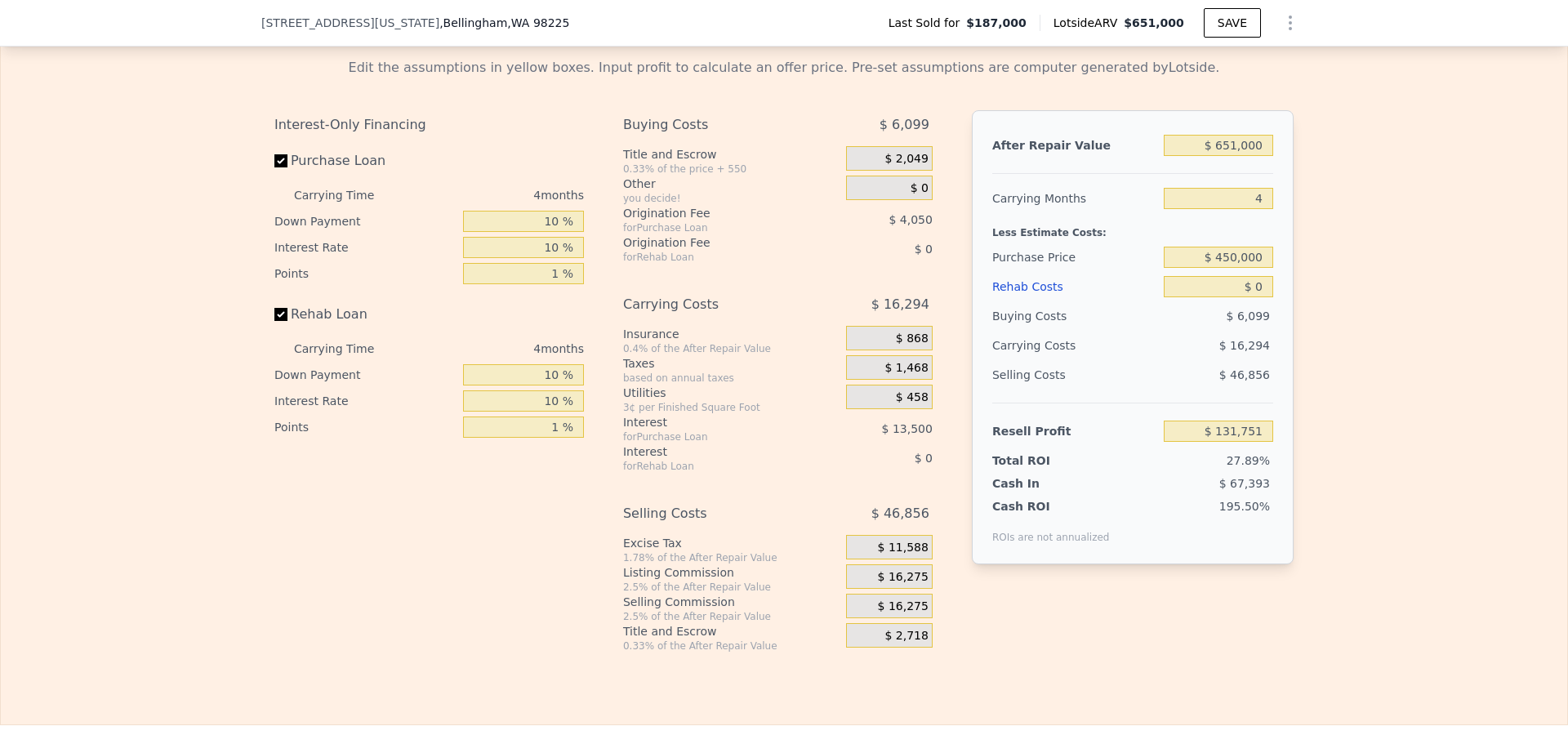
click at [905, 585] on span "$ 16,275" at bounding box center [902, 578] width 50 height 15
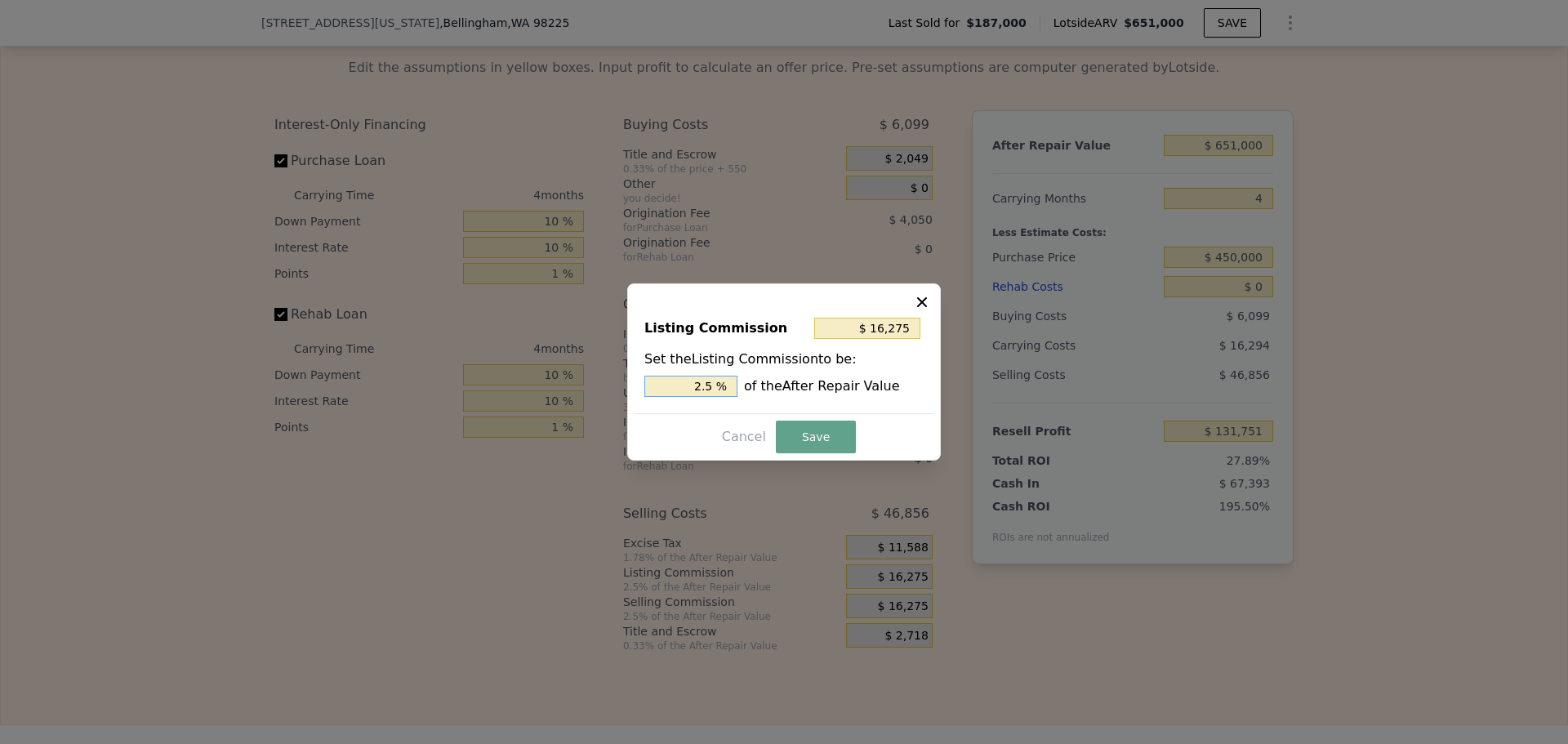
drag, startPoint x: 709, startPoint y: 382, endPoint x: 724, endPoint y: 379, distance: 15.3
click at [724, 379] on input "2.5 %" at bounding box center [690, 386] width 93 height 21
type input "$ 13,020"
type input "2 %"
click at [815, 445] on button "Save" at bounding box center [816, 437] width 80 height 33
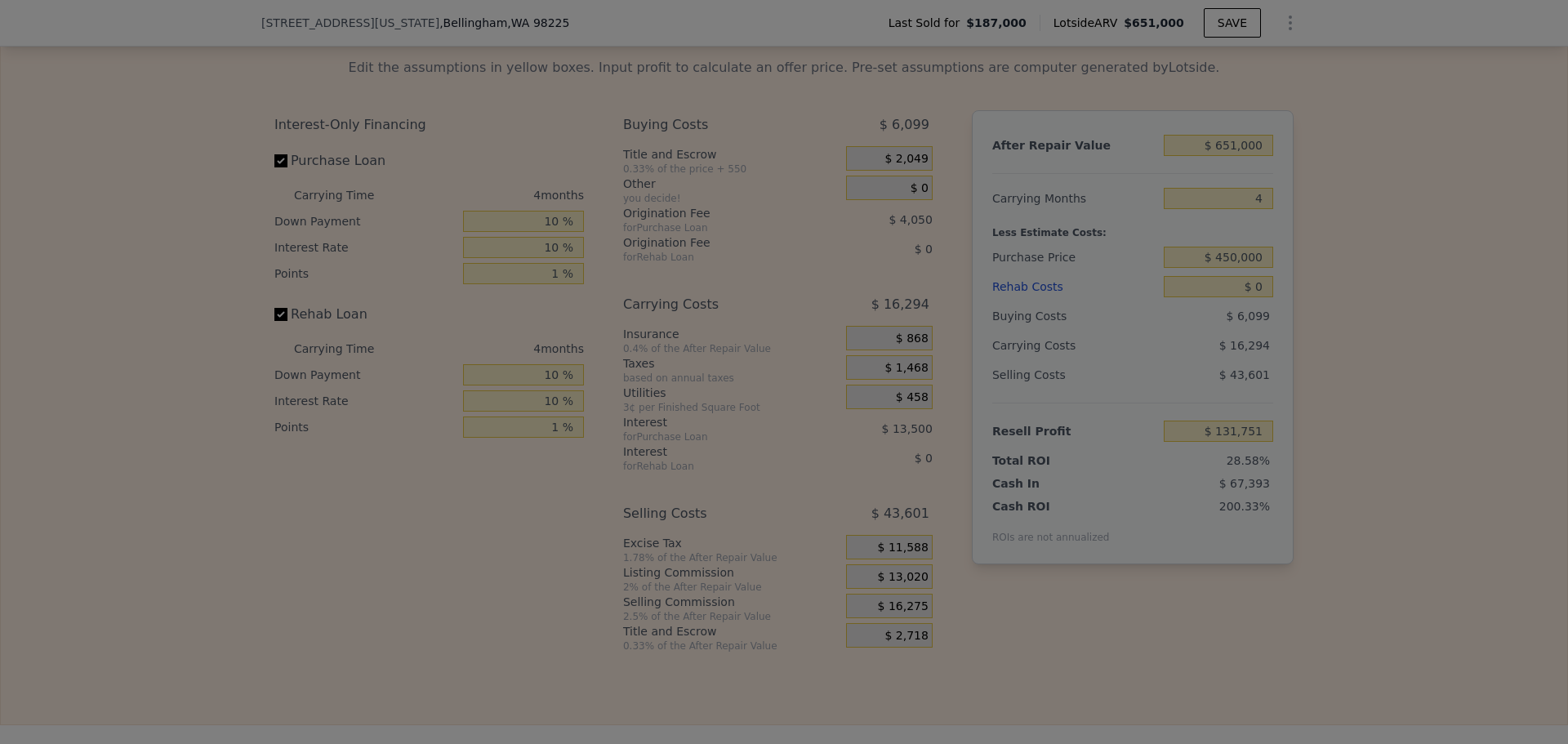
type input "$ 135,006"
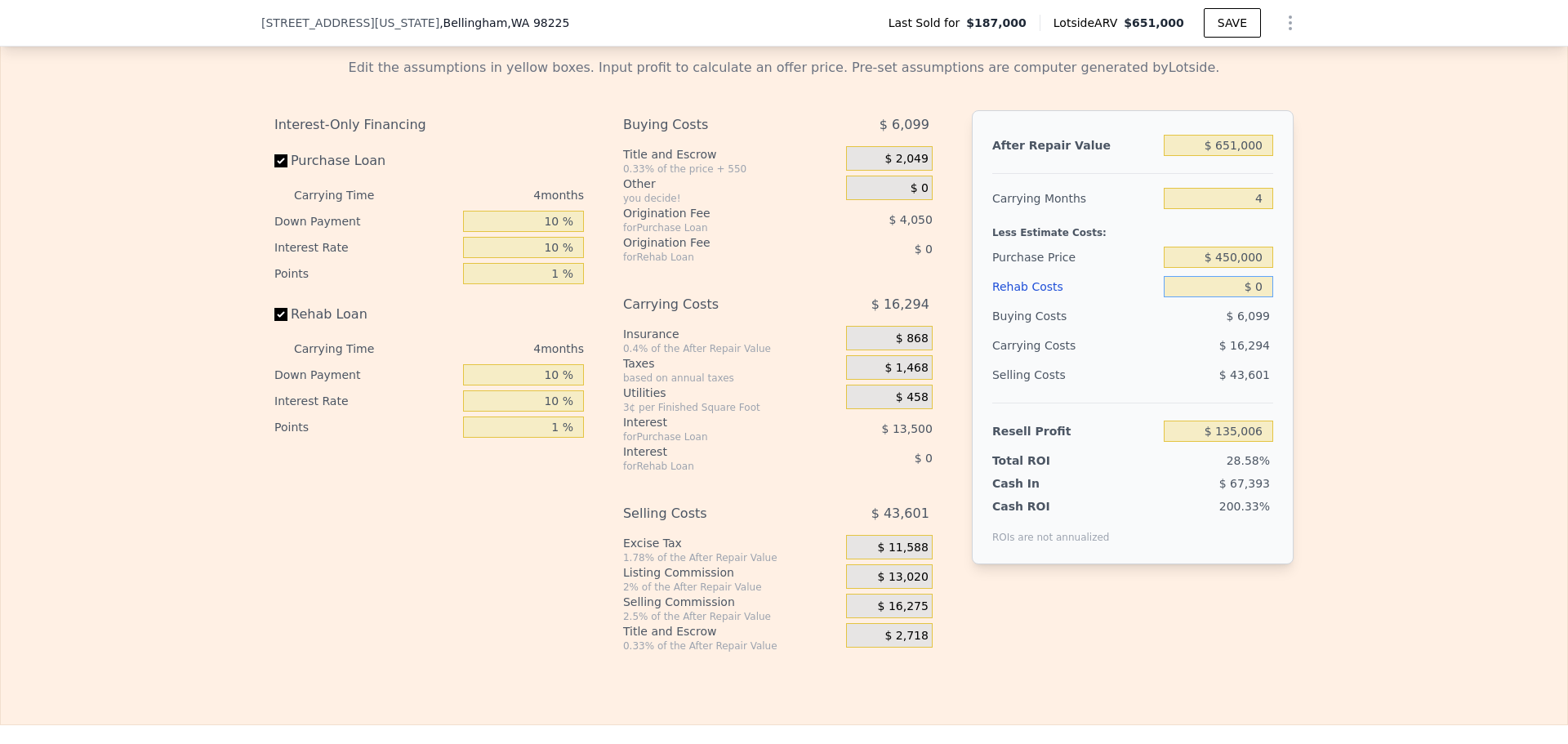
click at [1258, 297] on input "$ 0" at bounding box center [1218, 287] width 110 height 21
type input "$ 4,000"
type input "$ 134,966"
type input "$ 40,000"
type input "$ 93,446"
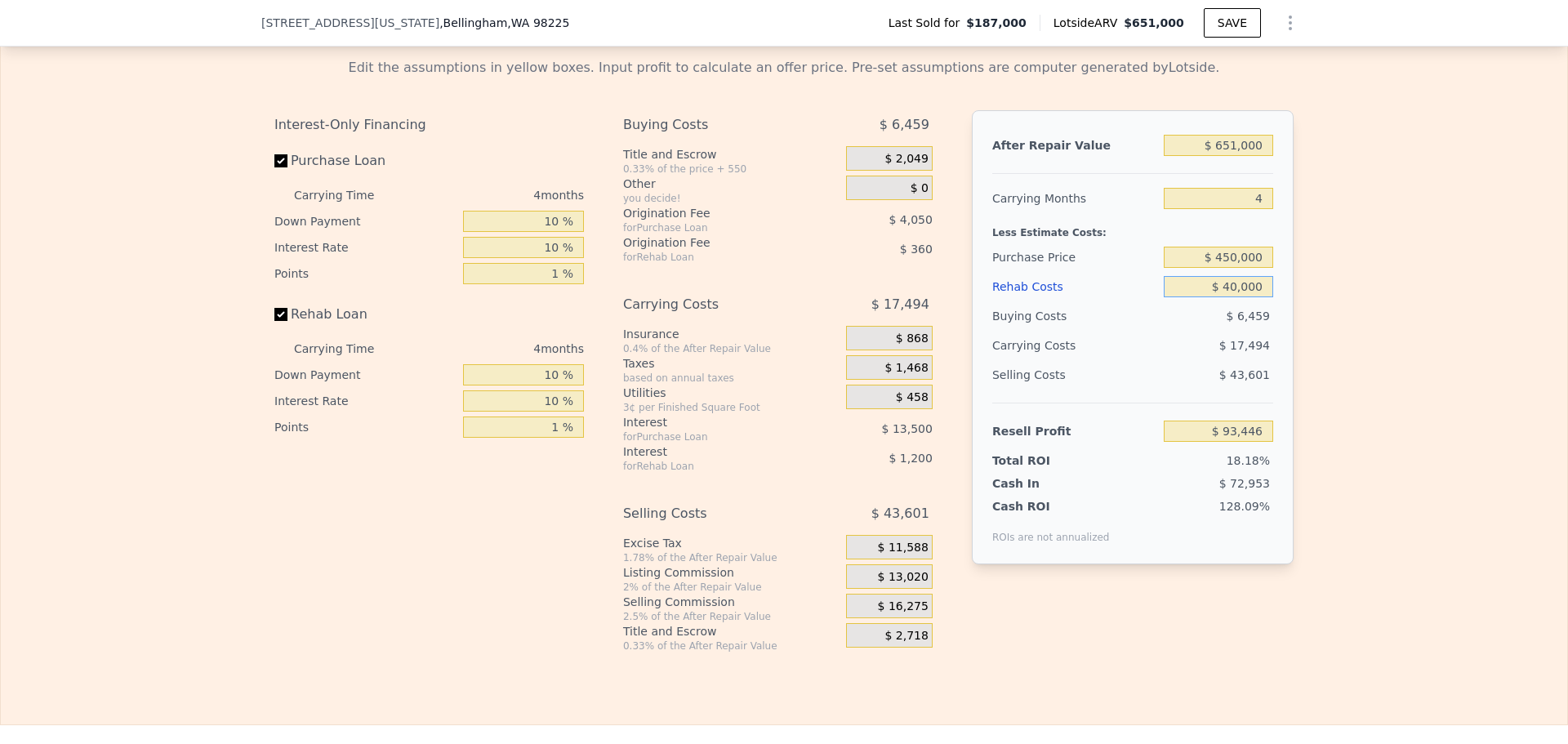
click at [1240, 297] on input "$ 40,000" at bounding box center [1218, 287] width 110 height 21
type input "$ 350"
type input "$ 134,641"
type input "$ 35,000"
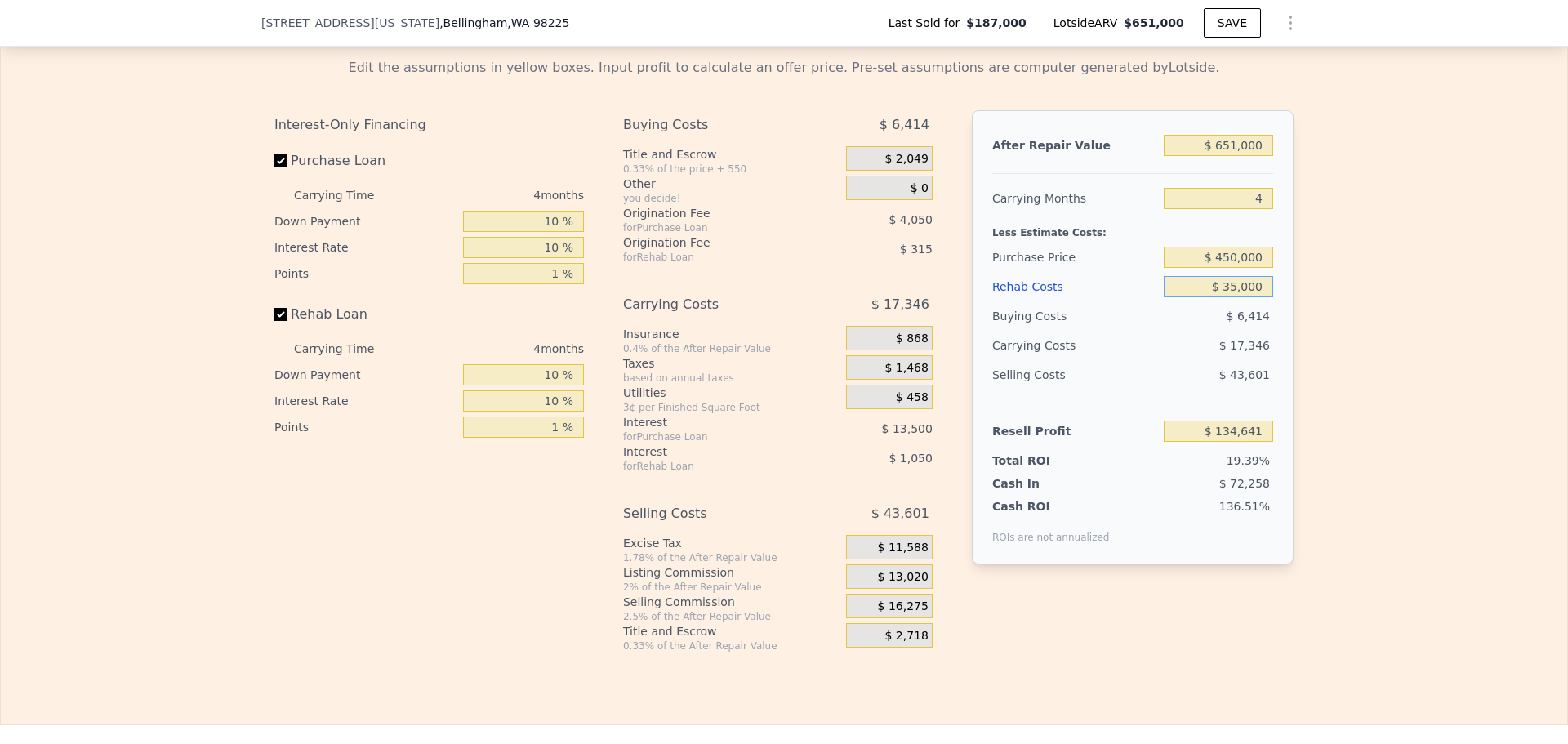
type input "$ 98,639"
type input "$ 35,000"
click at [1323, 279] on div "Edit the assumptions in yellow boxes. Input profit to calculate an offer price.…" at bounding box center [784, 349] width 1566 height 607
click at [1238, 268] on input "$ 450,000" at bounding box center [1218, 257] width 110 height 21
click at [1224, 268] on input "$ 450,000" at bounding box center [1218, 257] width 110 height 21
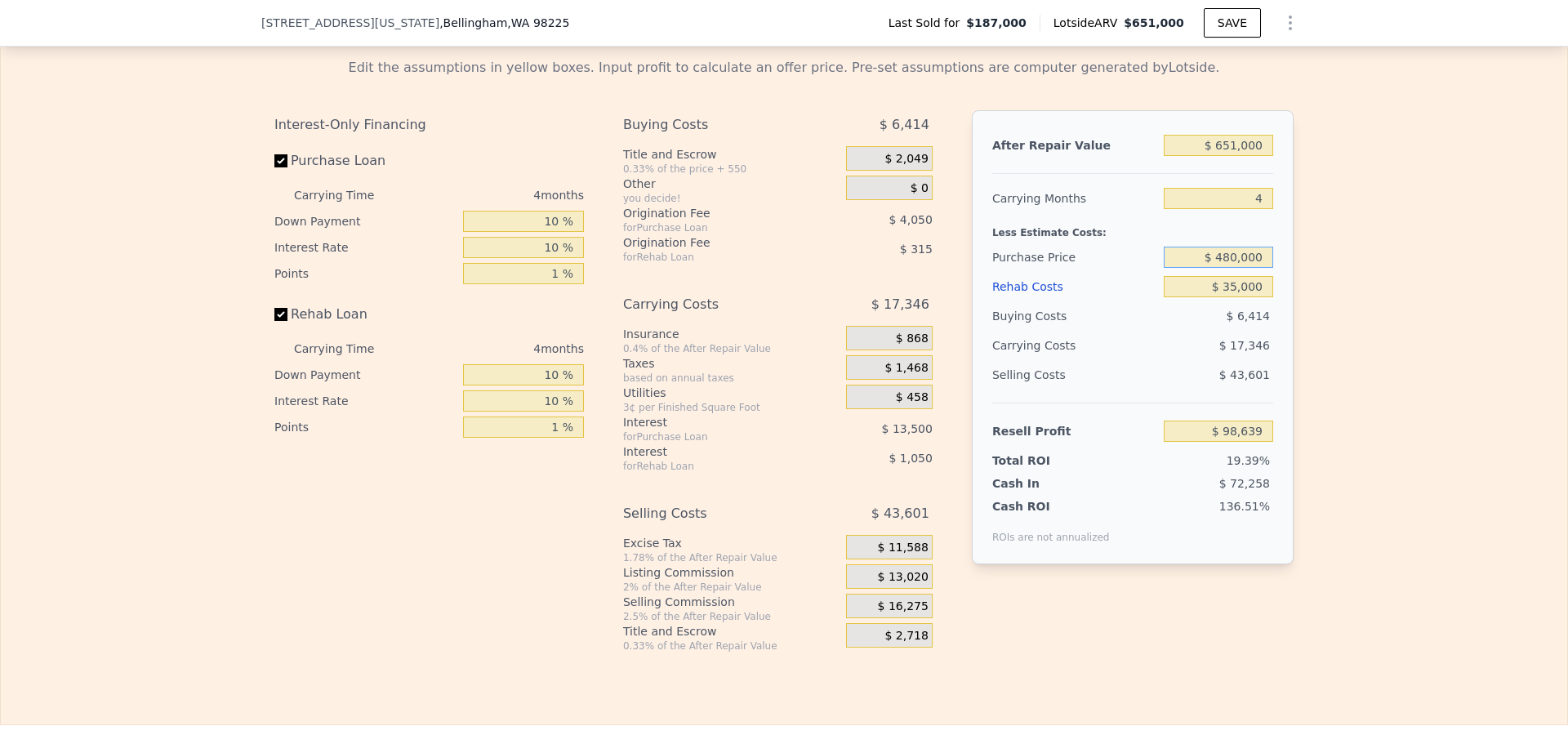
type input "$ 480,000"
click at [1315, 290] on div "Edit the assumptions in yellow boxes. Input profit to calculate an offer price.…" at bounding box center [784, 349] width 1566 height 607
type input "$ 67,370"
click at [1226, 268] on input "$ 480,000" at bounding box center [1218, 257] width 110 height 21
drag, startPoint x: 1222, startPoint y: 280, endPoint x: 1230, endPoint y: 279, distance: 8.1
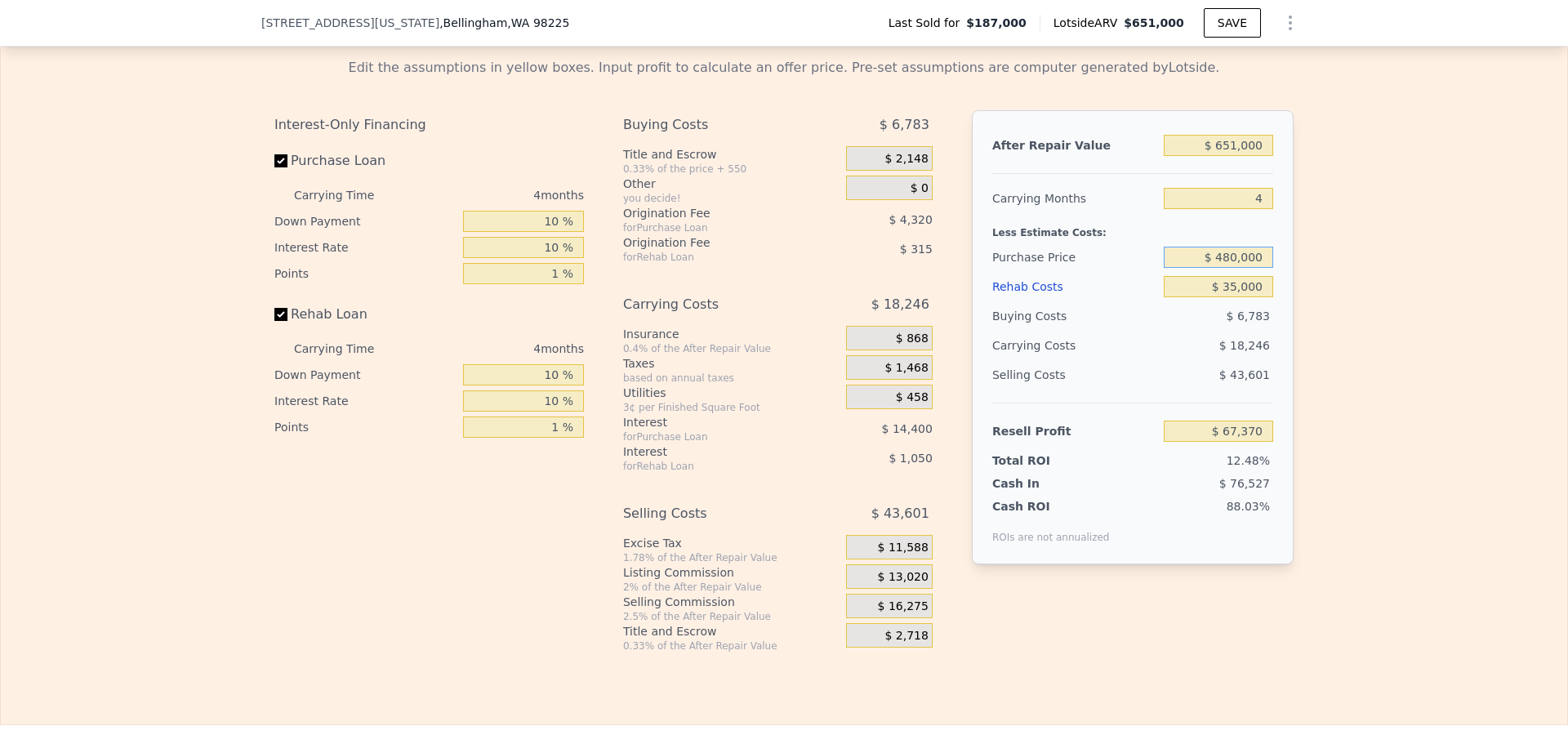
click at [1230, 268] on input "$ 480,000" at bounding box center [1218, 257] width 110 height 21
type input "$ 450,000"
click at [1317, 314] on div "Edit the assumptions in yellow boxes. Input profit to calculate an offer price.…" at bounding box center [784, 349] width 1566 height 607
type input "$ 98,639"
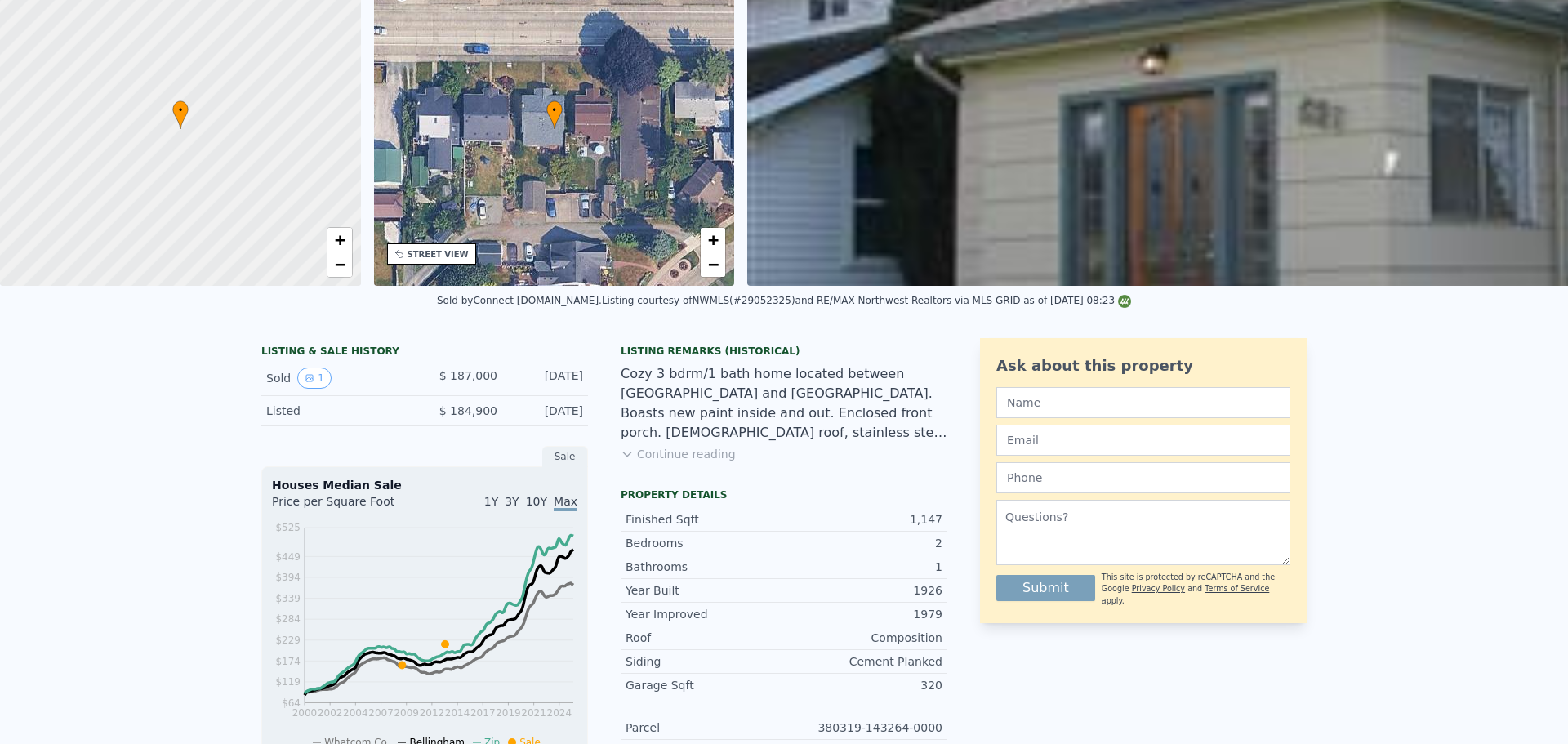
scroll to position [6, 0]
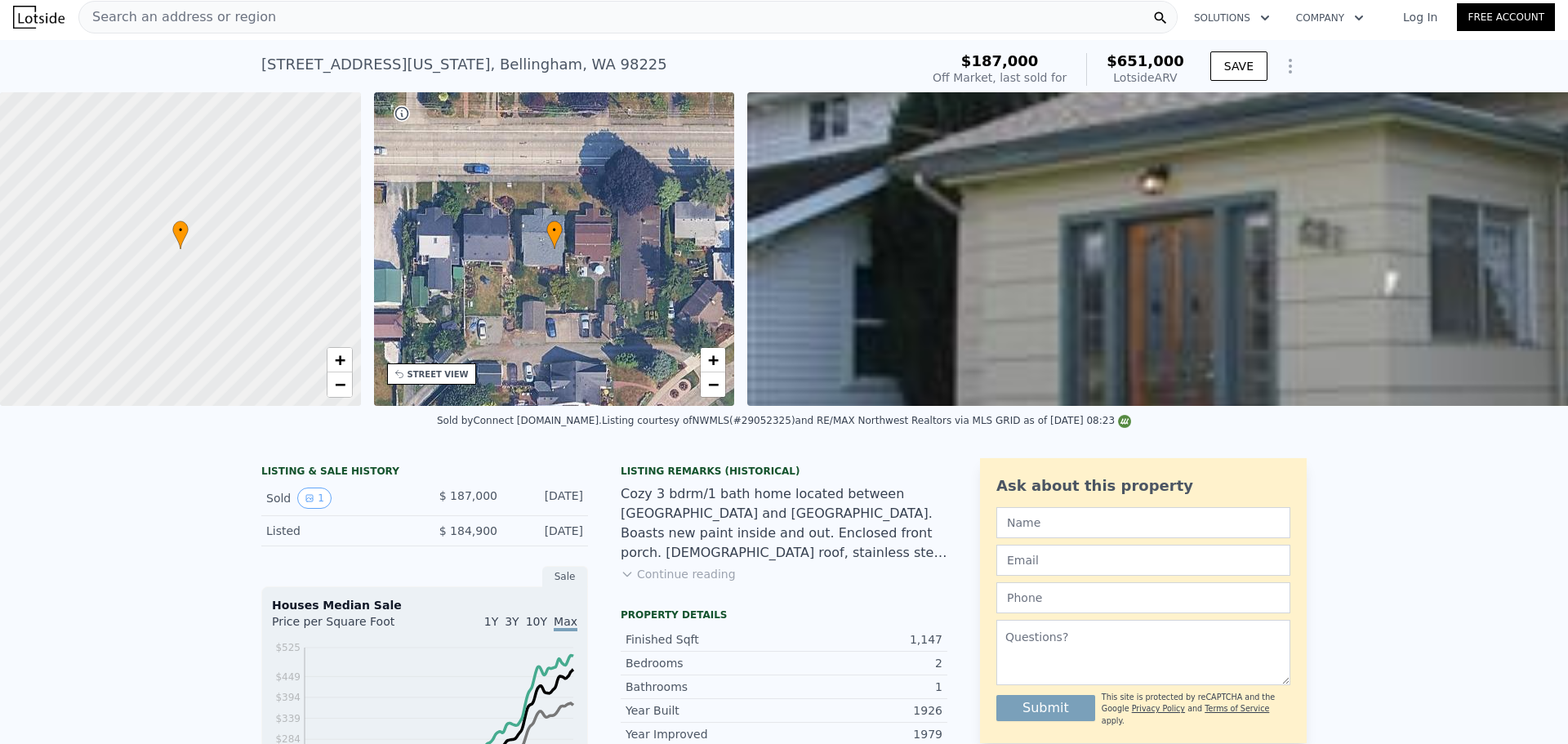
click at [248, 15] on span "Search an address or region" at bounding box center [177, 17] width 197 height 20
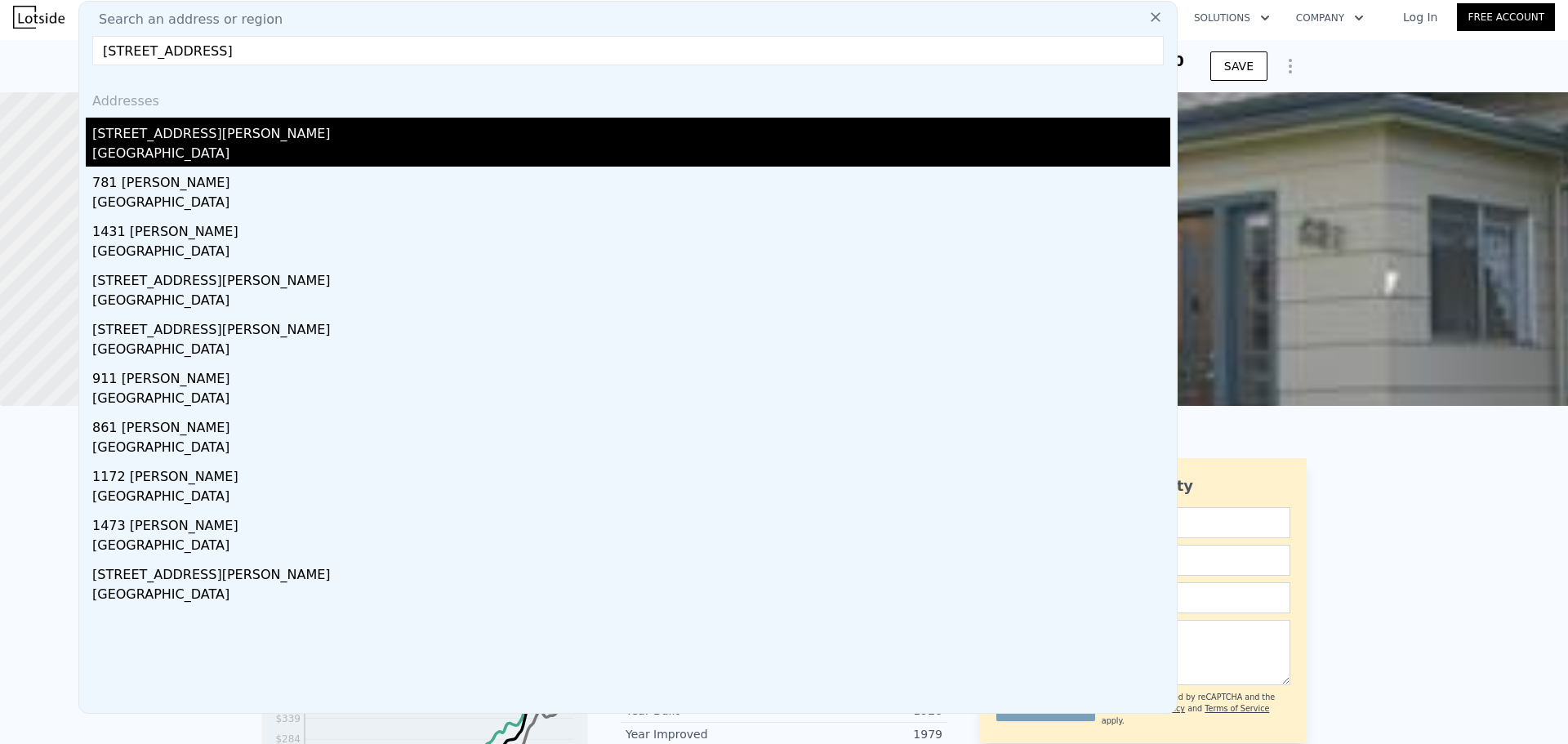
type input "[STREET_ADDRESS]"
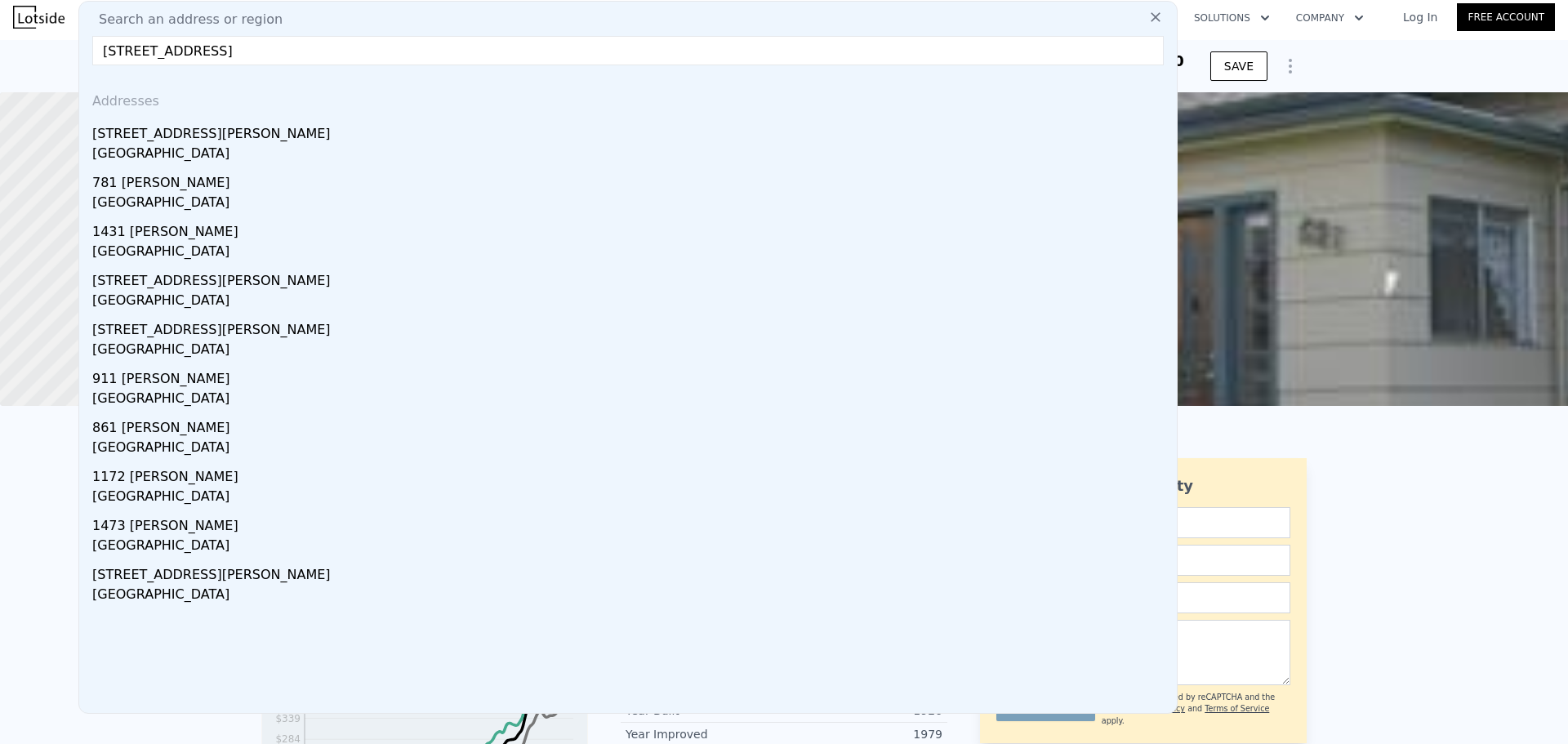
click at [232, 134] on div "[STREET_ADDRESS][PERSON_NAME]" at bounding box center [631, 131] width 1078 height 26
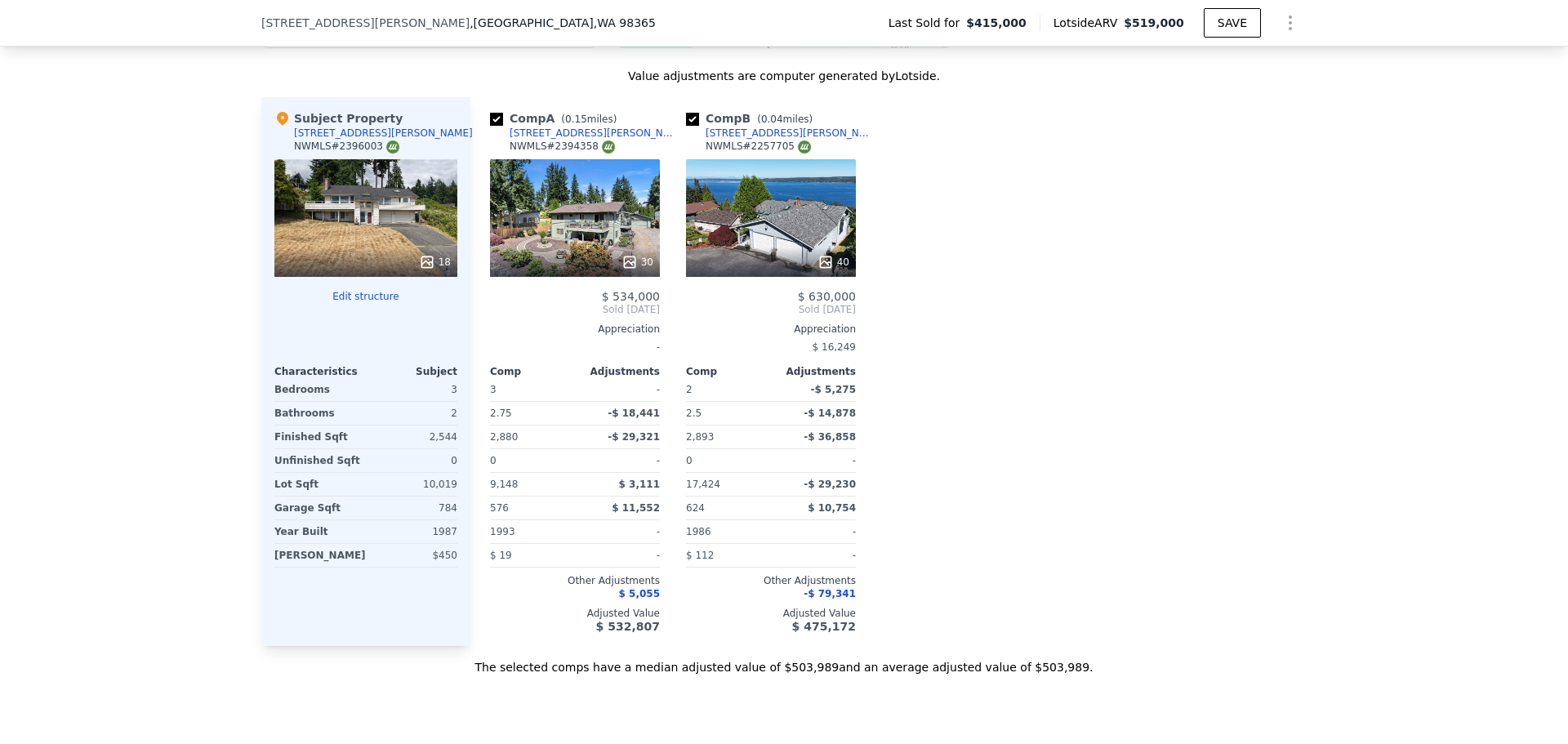
scroll to position [1633, 0]
